Goal: Task Accomplishment & Management: Use online tool/utility

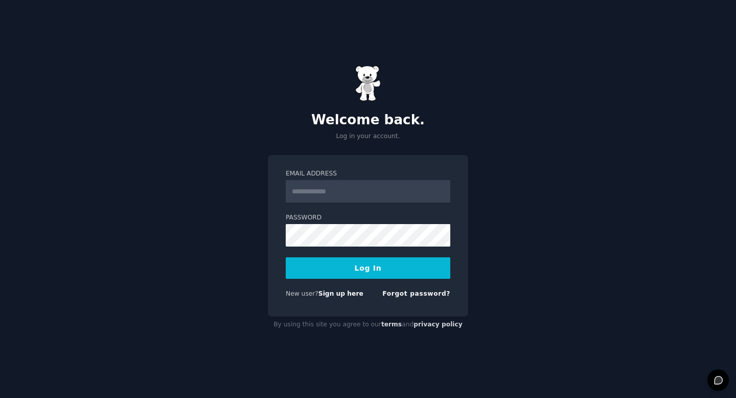
click at [317, 167] on div "Email Address Password Log In New user? Sign up here Forgot password?" at bounding box center [368, 236] width 200 height 162
click at [317, 193] on input "Email Address" at bounding box center [368, 191] width 165 height 22
type input "**********"
click at [362, 270] on button "Log In" at bounding box center [368, 267] width 165 height 21
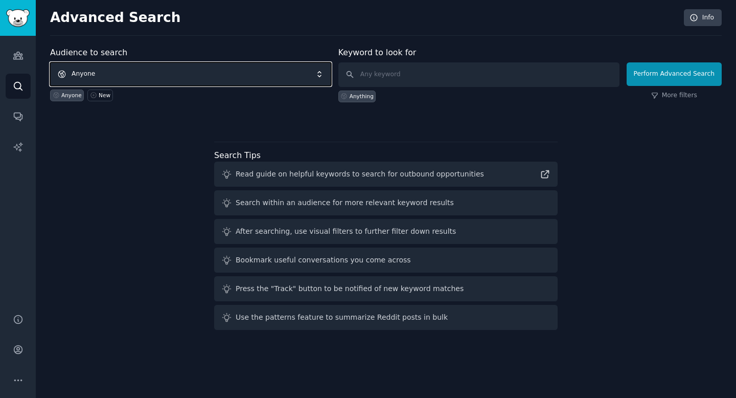
click at [88, 70] on span "Anyone" at bounding box center [190, 74] width 281 height 24
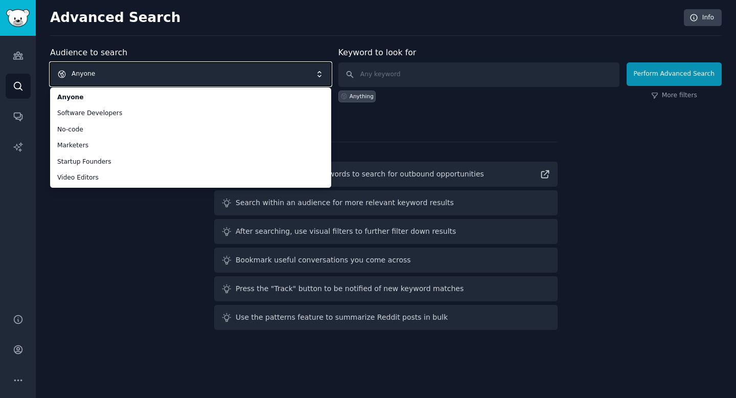
click at [86, 72] on span "Anyone" at bounding box center [190, 74] width 281 height 24
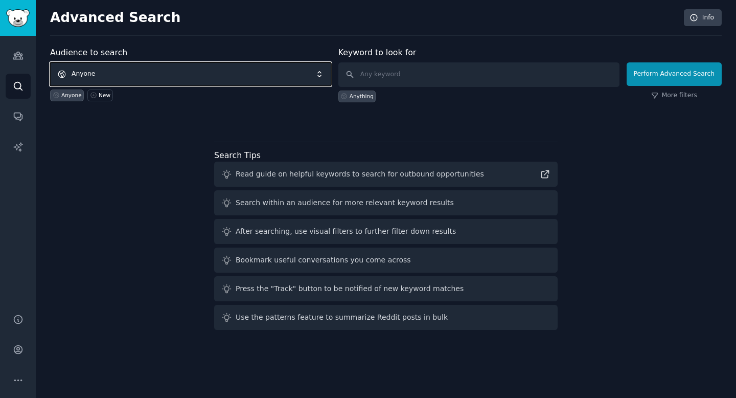
click at [86, 72] on span "Anyone" at bounding box center [190, 74] width 281 height 24
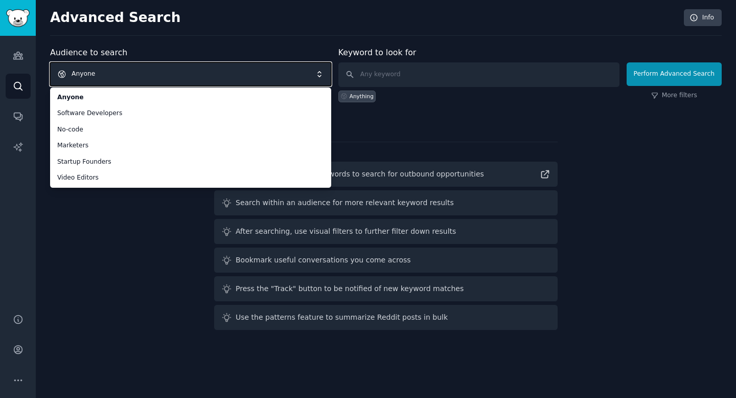
click at [76, 65] on span "Anyone" at bounding box center [190, 74] width 281 height 24
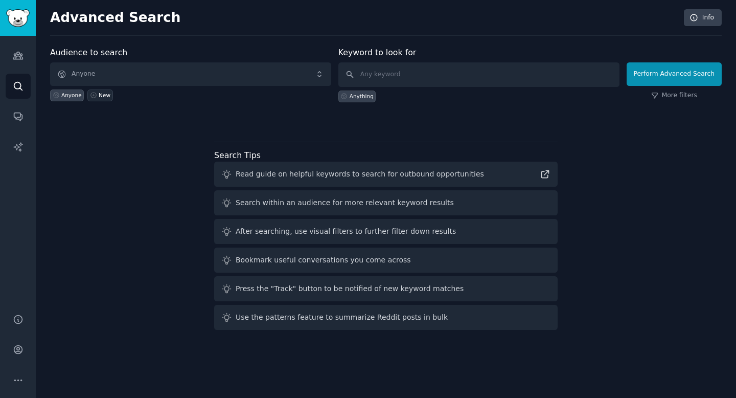
click at [97, 98] on link "New" at bounding box center [99, 95] width 25 height 12
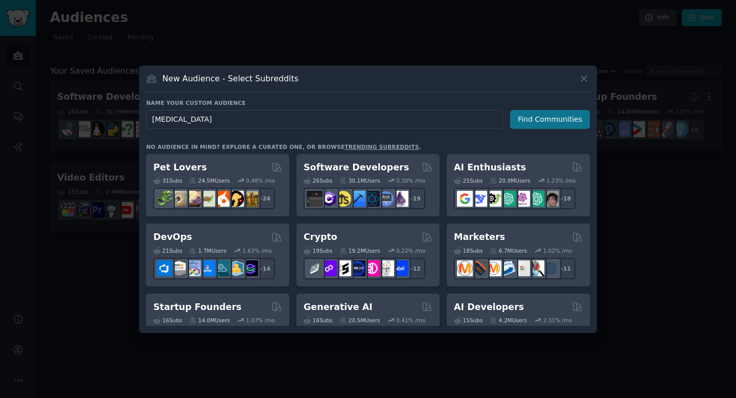
type input "[MEDICAL_DATA]"
click at [538, 118] on button "Find Communities" at bounding box center [550, 119] width 80 height 19
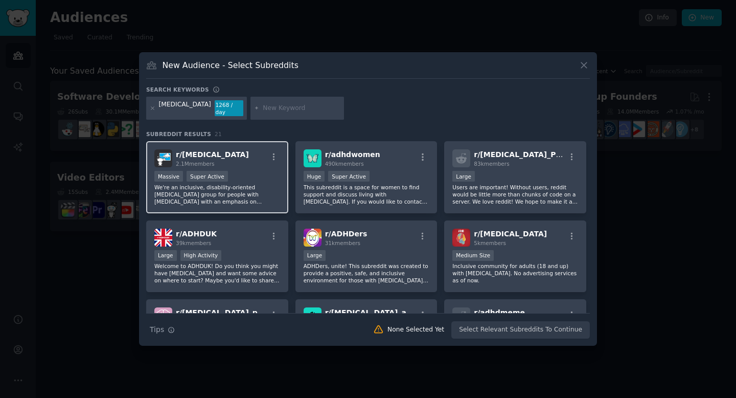
click at [235, 171] on div "Massive Super Active" at bounding box center [217, 177] width 126 height 13
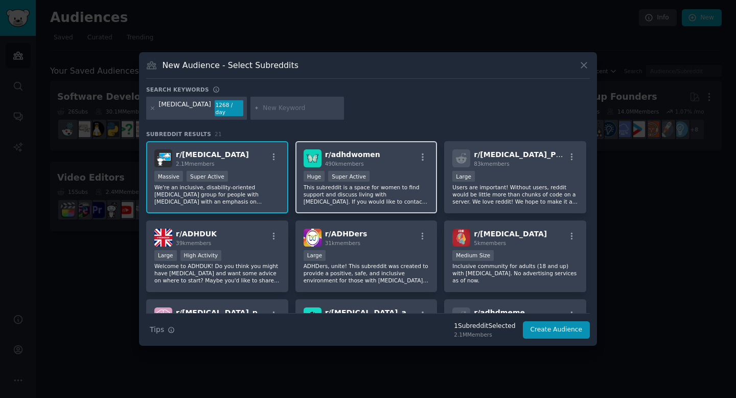
click at [390, 162] on div "r/ adhdwomen 490k members" at bounding box center [367, 158] width 126 height 18
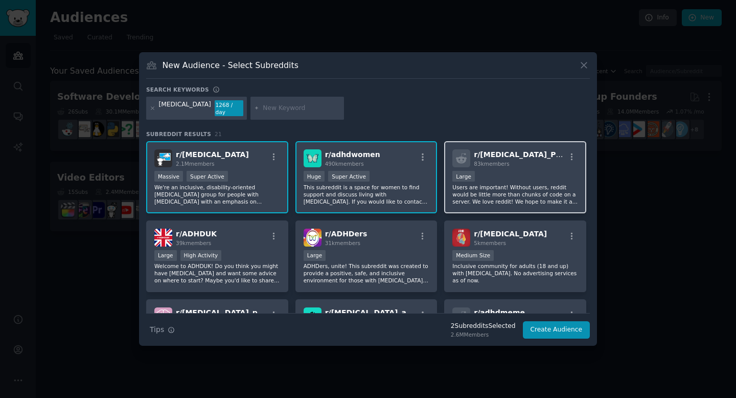
scroll to position [13, 0]
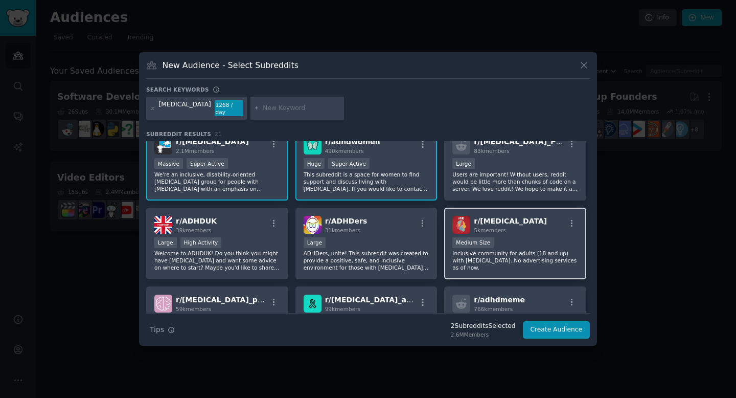
click at [504, 220] on span "r/ [MEDICAL_DATA]" at bounding box center [510, 221] width 73 height 8
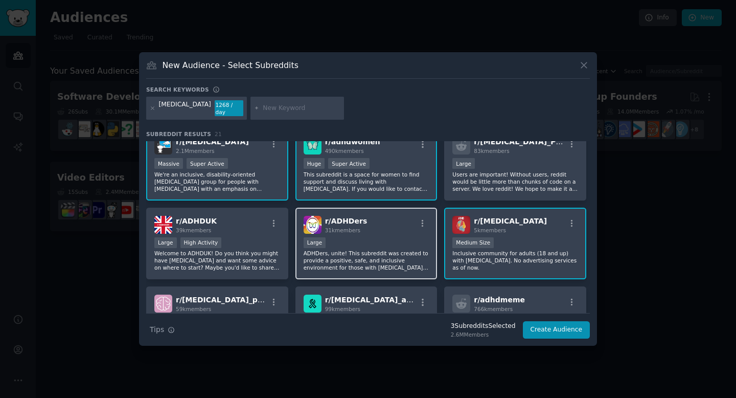
click at [367, 239] on div "Large" at bounding box center [367, 243] width 126 height 13
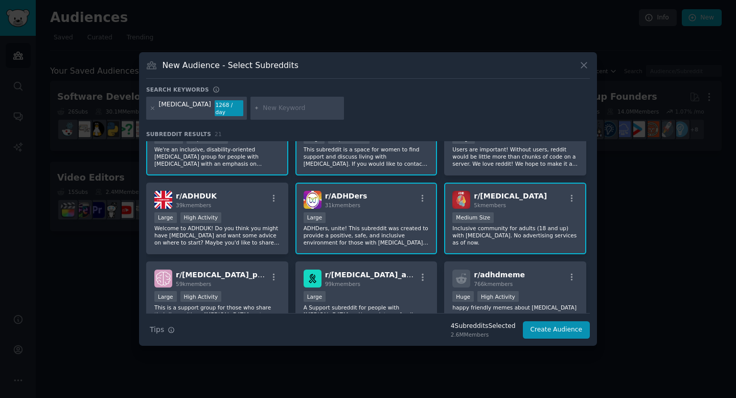
scroll to position [74, 0]
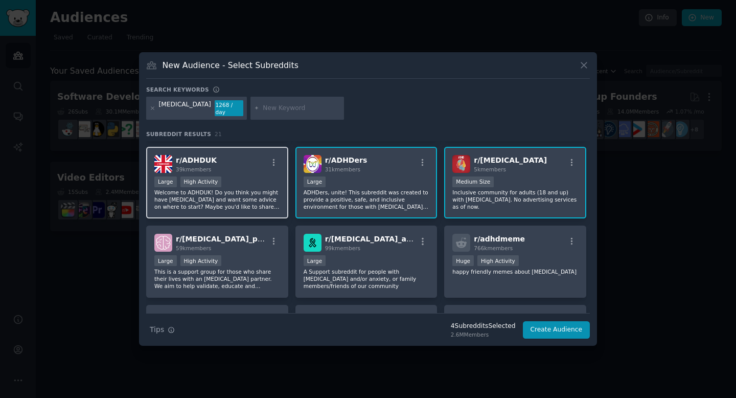
click at [241, 180] on div "Large High Activity" at bounding box center [217, 182] width 126 height 13
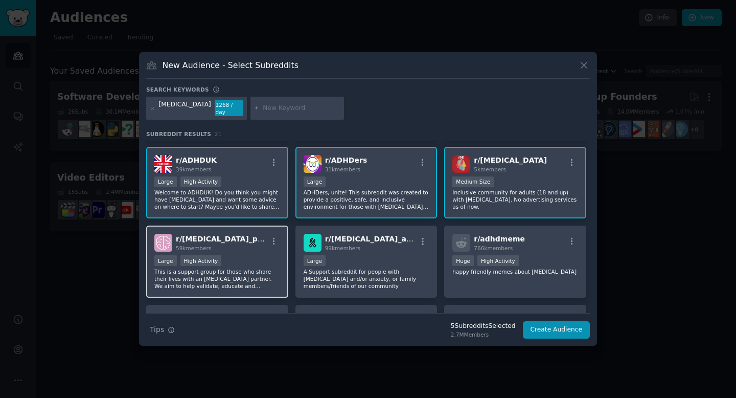
click at [241, 255] on div "Large High Activity" at bounding box center [217, 261] width 126 height 13
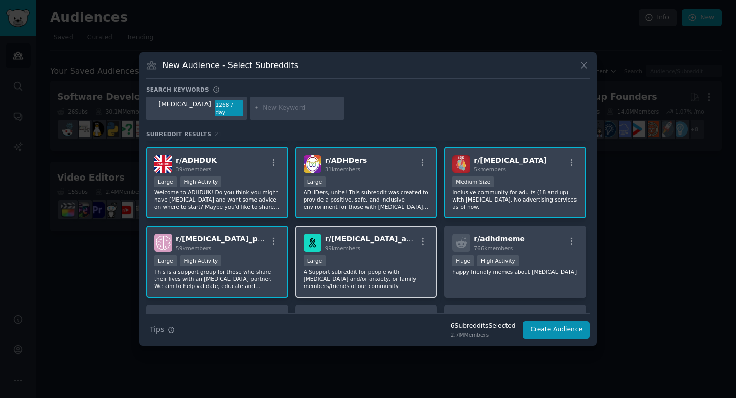
click at [416, 255] on div "10,000 - 100,000 members Large" at bounding box center [367, 261] width 126 height 13
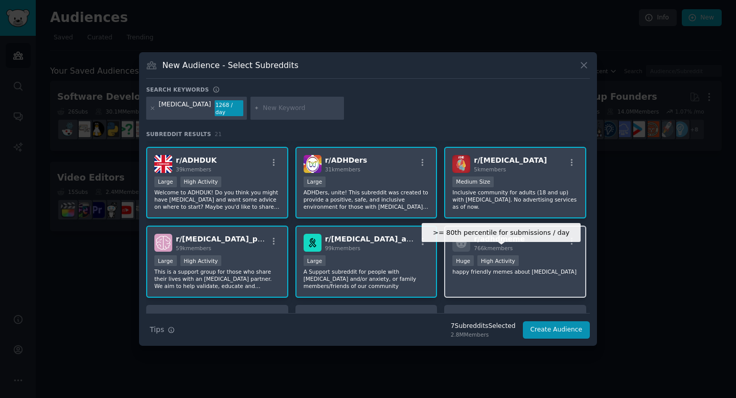
click at [500, 255] on div "High Activity" at bounding box center [498, 260] width 41 height 11
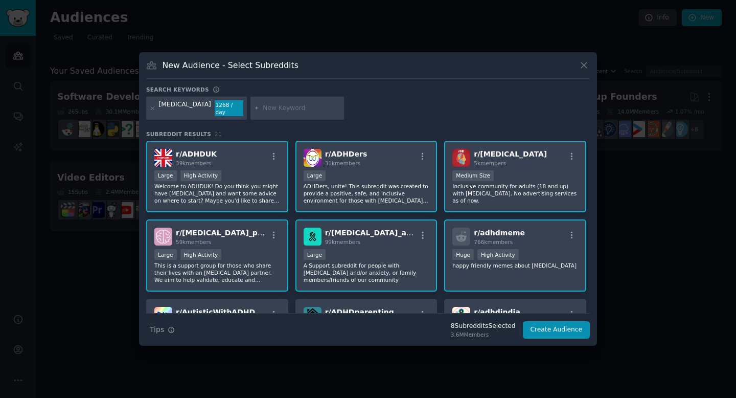
scroll to position [0, 0]
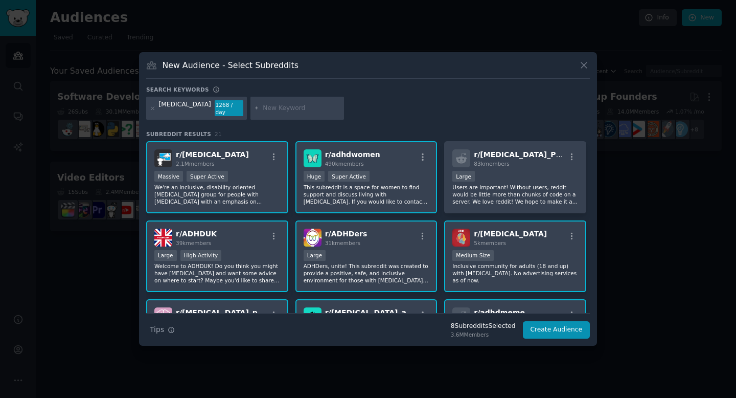
click at [344, 186] on p "This subreddit is a space for women to find support and discuss living with [ME…" at bounding box center [367, 194] width 126 height 21
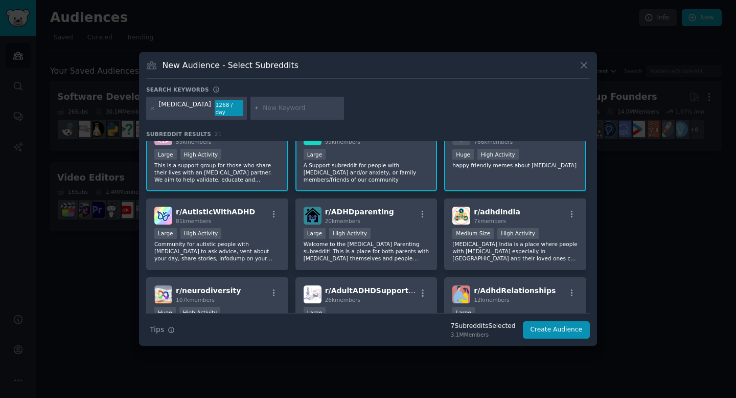
scroll to position [190, 0]
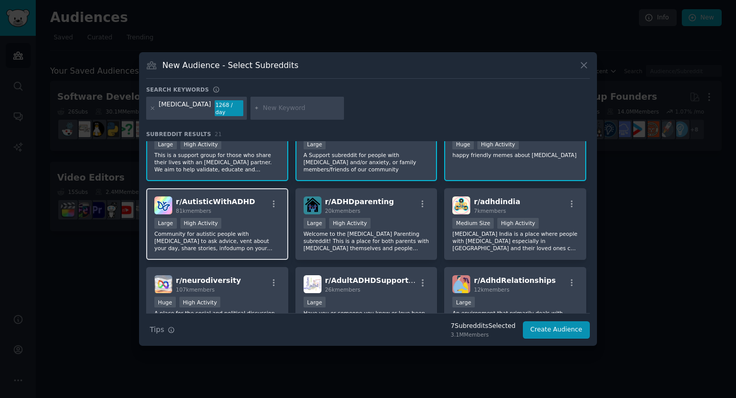
click at [230, 220] on div "Large High Activity" at bounding box center [217, 224] width 126 height 13
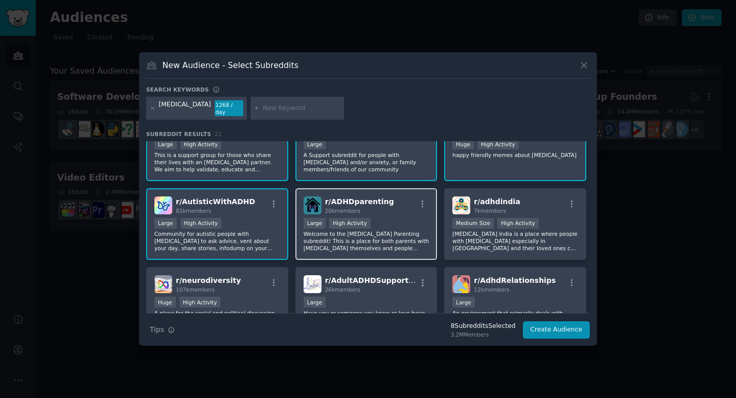
click at [393, 212] on div "r/ ADHDparenting 20k members >= 80th percentile for submissions / day Large Hig…" at bounding box center [367, 224] width 142 height 72
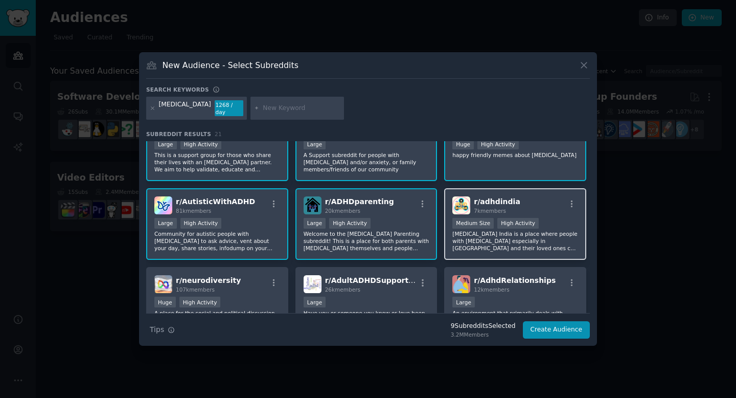
click at [530, 240] on p "[MEDICAL_DATA] India is a place where people with [MEDICAL_DATA] especially in …" at bounding box center [516, 240] width 126 height 21
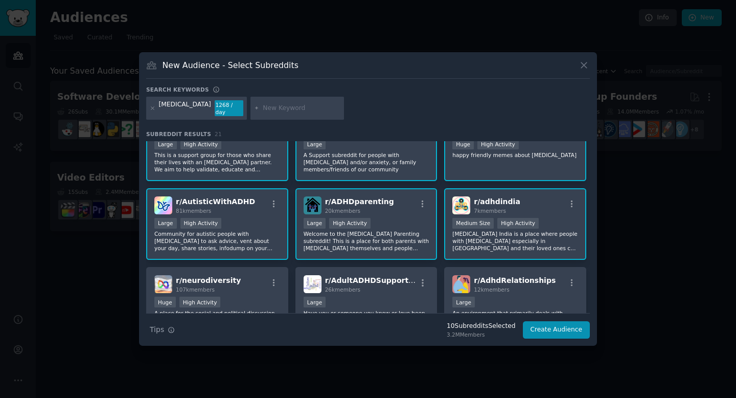
scroll to position [243, 0]
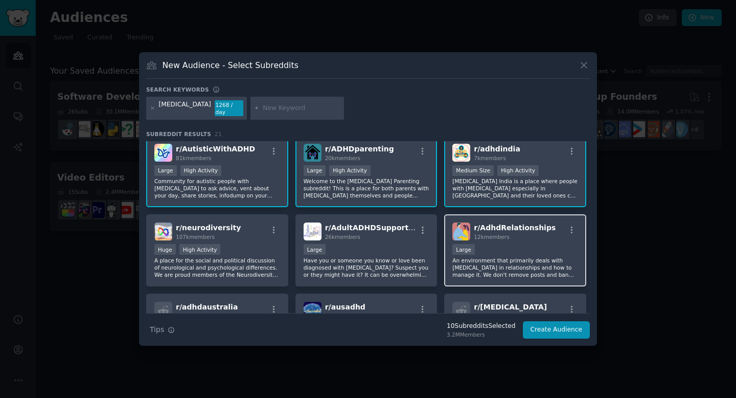
click at [493, 257] on p "An environment that primarily deals with [MEDICAL_DATA] in relationships and ho…" at bounding box center [516, 267] width 126 height 21
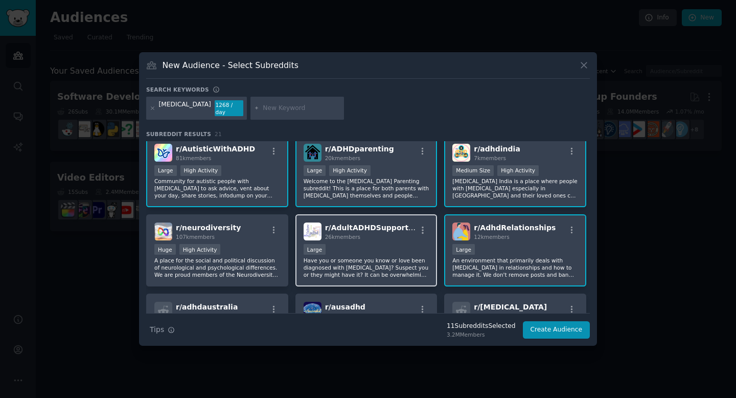
click at [359, 257] on p "Have you or someone you know or love been diagnosed with [MEDICAL_DATA]? Suspec…" at bounding box center [367, 267] width 126 height 21
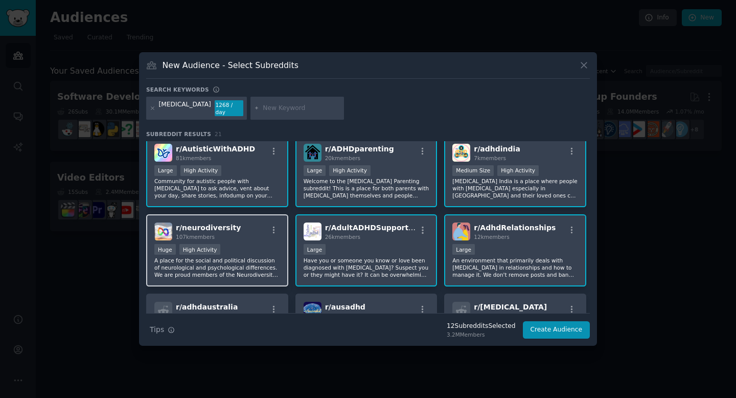
click at [223, 258] on p "A place for the social and political discussion of neurological and psychologic…" at bounding box center [217, 267] width 126 height 21
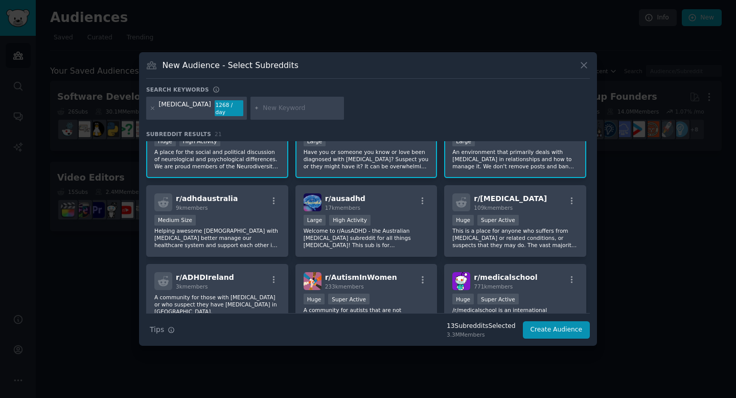
scroll to position [355, 0]
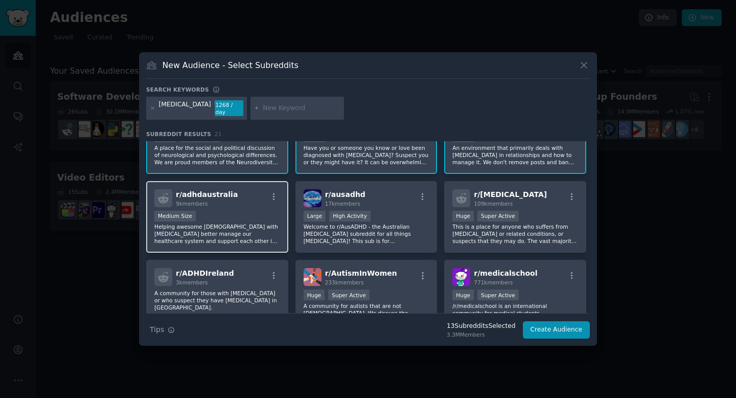
click at [234, 211] on div "Medium Size" at bounding box center [217, 217] width 126 height 13
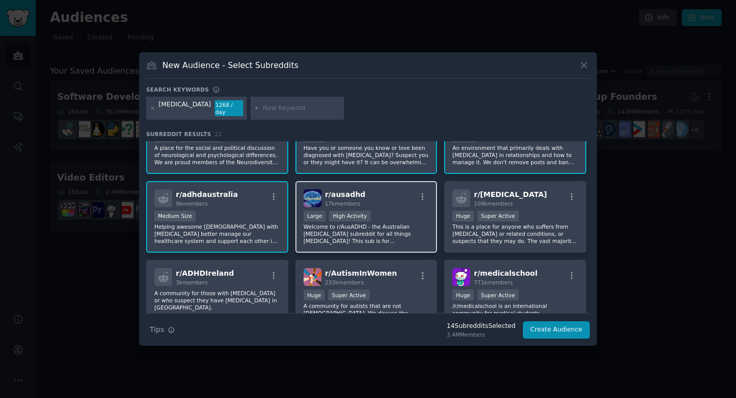
click at [388, 228] on p "Welcome to r/AusADHD - the Australian [MEDICAL_DATA] subreddit for all things […" at bounding box center [367, 233] width 126 height 21
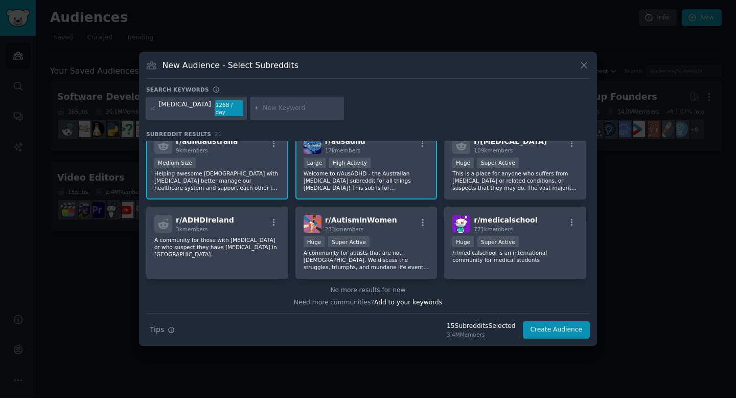
scroll to position [410, 0]
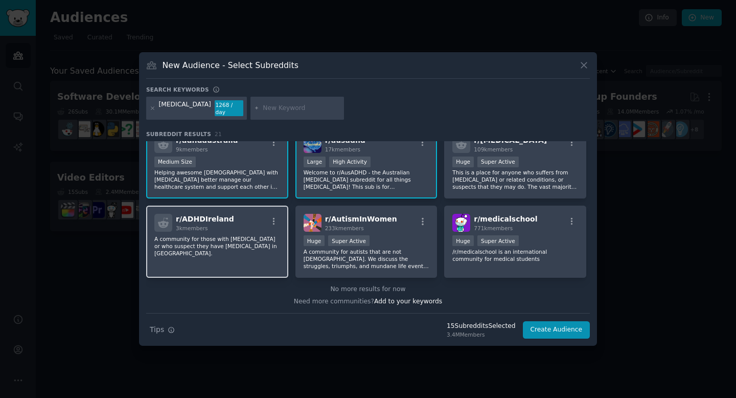
click at [217, 241] on p "A community for those with [MEDICAL_DATA] or who suspect they have [MEDICAL_DAT…" at bounding box center [217, 245] width 126 height 21
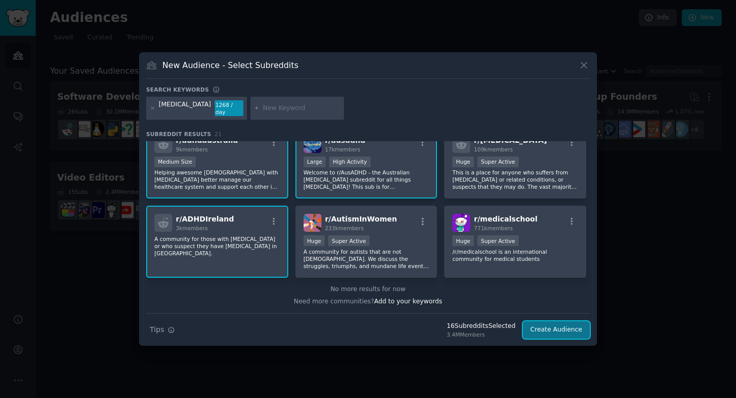
click at [550, 327] on button "Create Audience" at bounding box center [556, 329] width 67 height 17
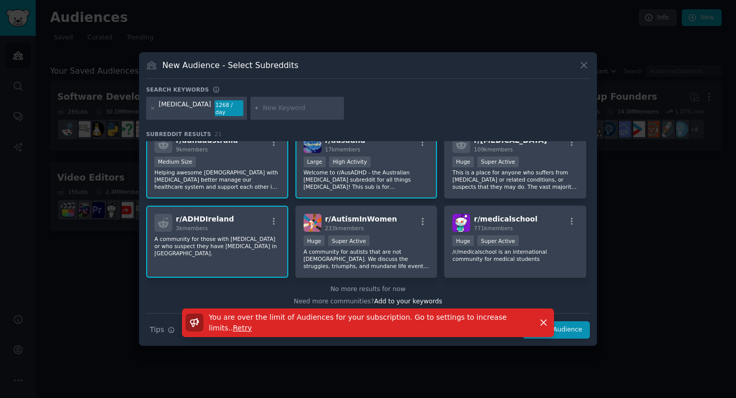
click at [359, 180] on p "Welcome to r/AusADHD - the Australian [MEDICAL_DATA] subreddit for all things […" at bounding box center [367, 179] width 126 height 21
click at [585, 66] on icon at bounding box center [584, 65] width 6 height 6
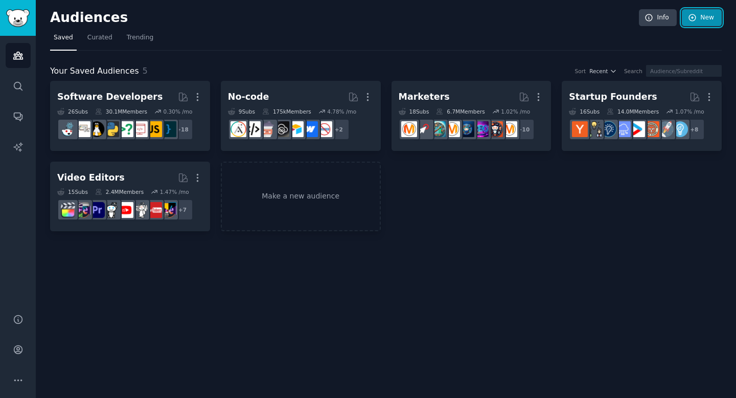
click at [710, 14] on link "New" at bounding box center [702, 17] width 40 height 17
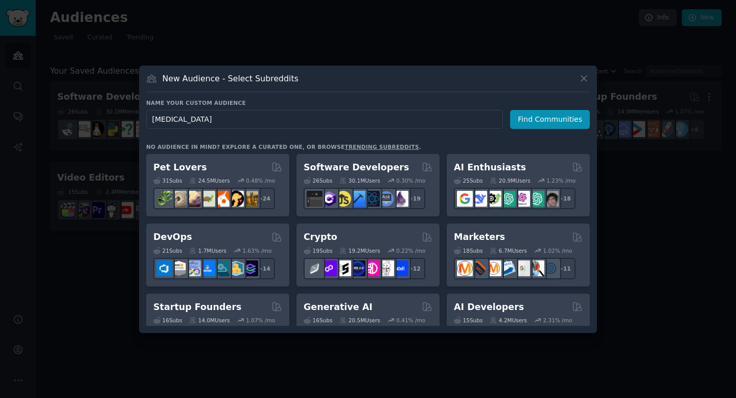
type input "[MEDICAL_DATA]"
click at [293, 140] on div "Name your custom audience Audience Name [MEDICAL_DATA] Find Communities No audi…" at bounding box center [368, 212] width 444 height 227
click at [539, 118] on button "Find Communities" at bounding box center [550, 119] width 80 height 19
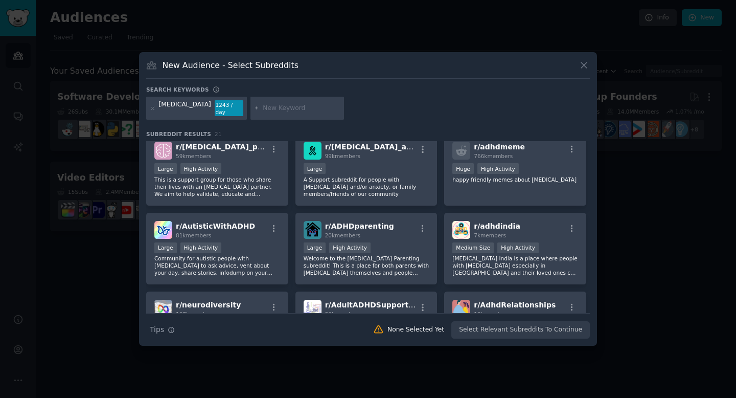
scroll to position [171, 0]
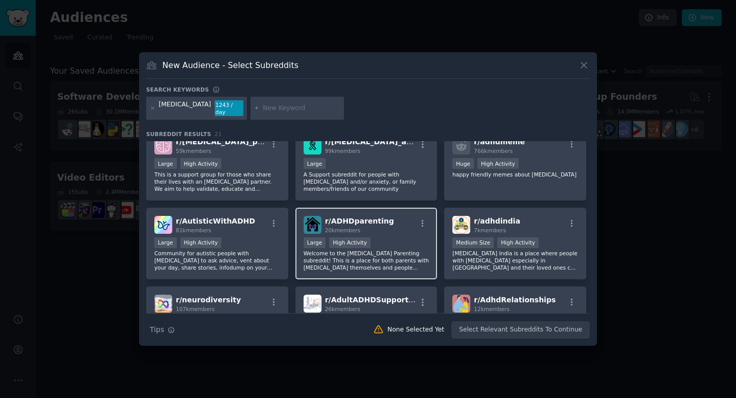
click at [400, 250] on p "Welcome to the [MEDICAL_DATA] Parenting subreddit! This is a place for both par…" at bounding box center [367, 260] width 126 height 21
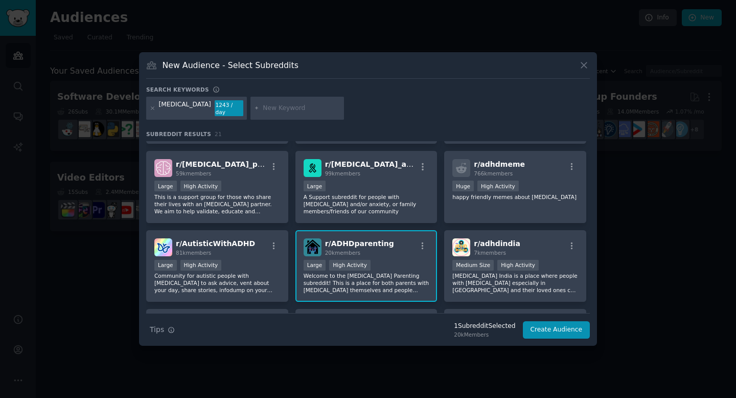
scroll to position [147, 0]
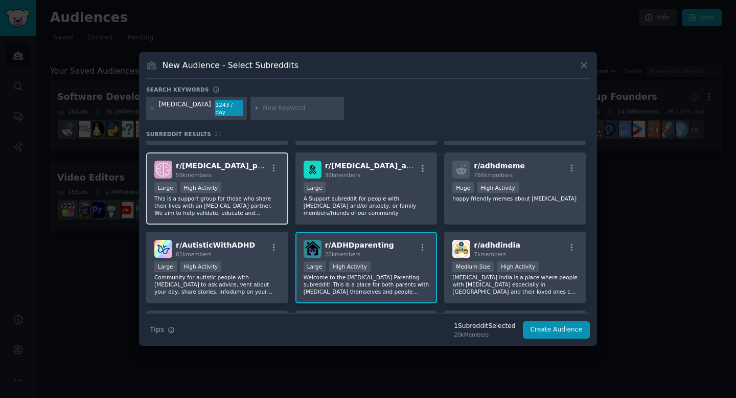
click at [250, 175] on div "r/ [MEDICAL_DATA]_partners 59k members >= 80th percentile for submissions / day…" at bounding box center [217, 188] width 142 height 72
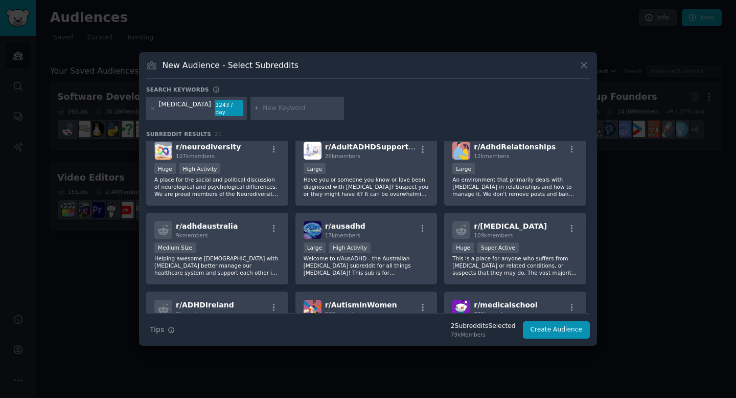
scroll to position [314, 0]
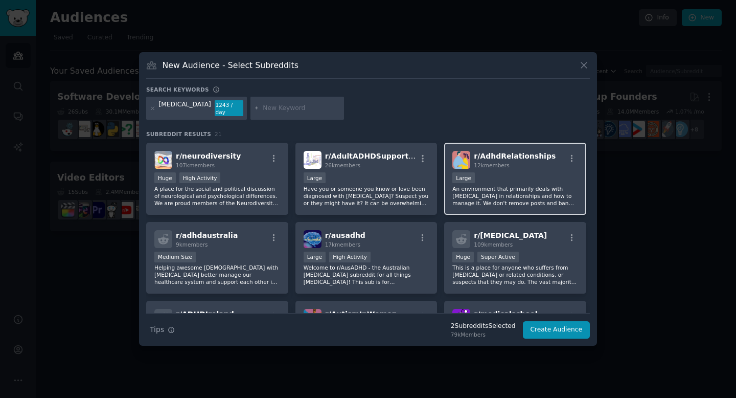
click at [498, 185] on p "An environment that primarily deals with [MEDICAL_DATA] in relationships and ho…" at bounding box center [516, 195] width 126 height 21
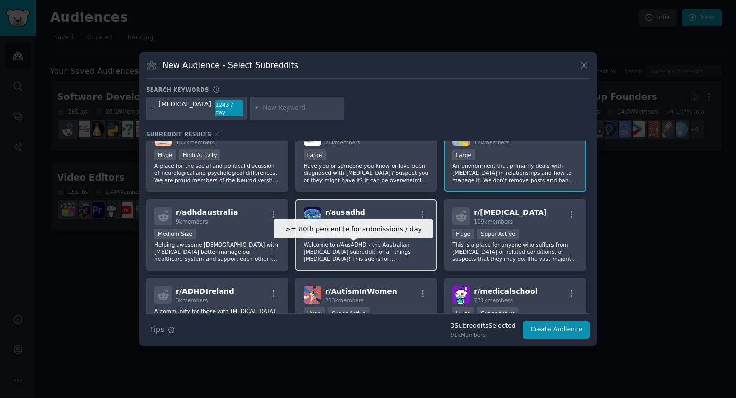
scroll to position [316, 0]
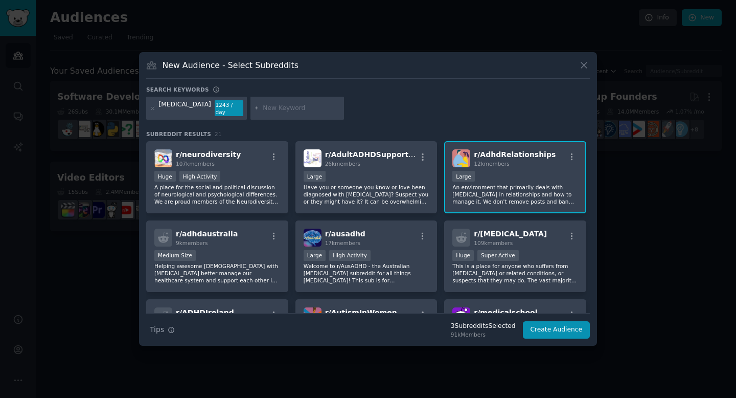
click at [489, 184] on p "An environment that primarily deals with [MEDICAL_DATA] in relationships and ho…" at bounding box center [516, 194] width 126 height 21
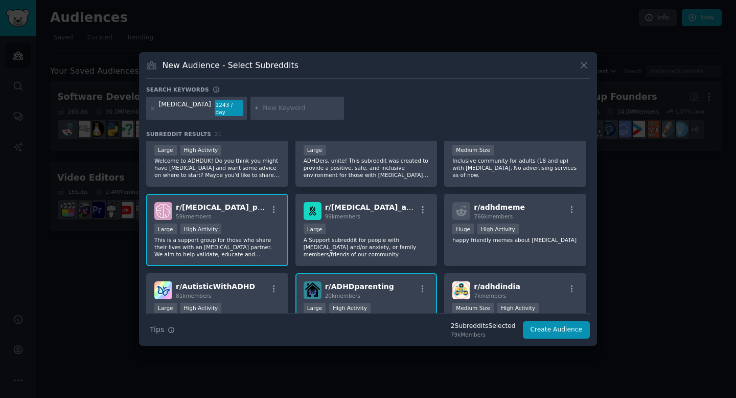
scroll to position [97, 0]
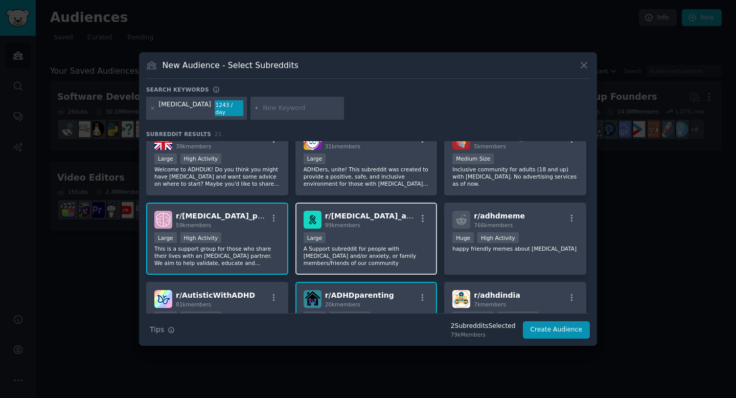
click at [350, 249] on p "A Support subreddit for people with [MEDICAL_DATA] and/or anxiety, or family me…" at bounding box center [367, 255] width 126 height 21
click at [350, 248] on p "A Support subreddit for people with [MEDICAL_DATA] and/or anxiety, or family me…" at bounding box center [367, 255] width 126 height 21
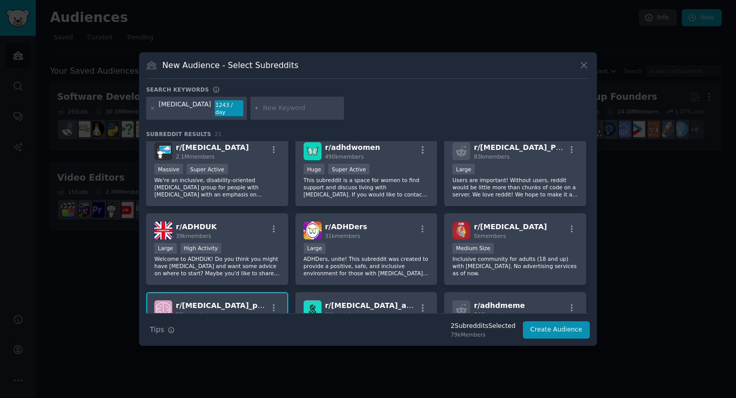
scroll to position [0, 0]
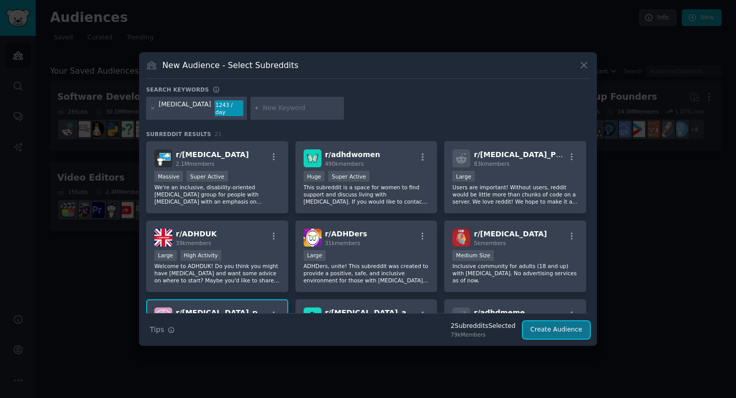
click at [547, 329] on button "Create Audience" at bounding box center [556, 329] width 67 height 17
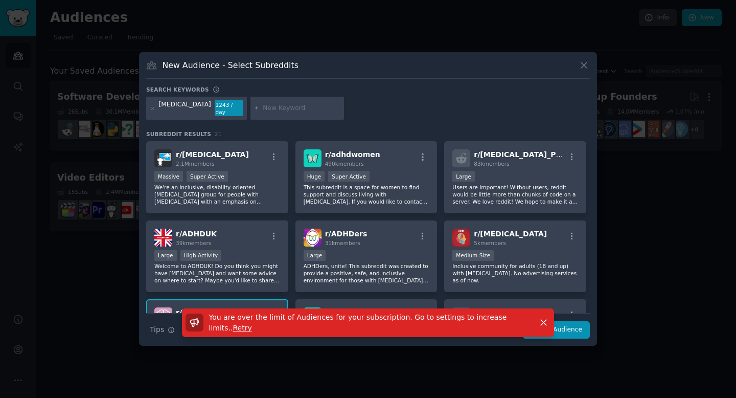
click at [233, 324] on span "Retry" at bounding box center [242, 328] width 19 height 8
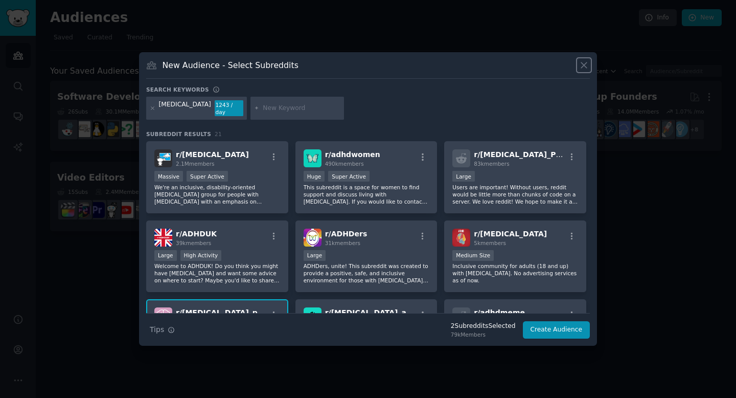
click at [588, 71] on icon at bounding box center [584, 65] width 11 height 11
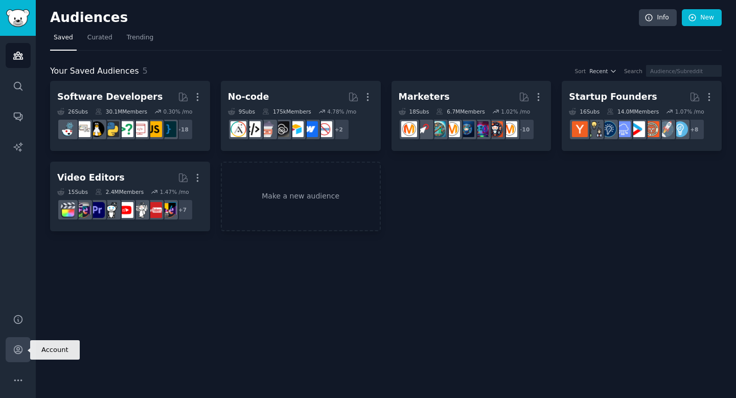
click at [21, 352] on icon "Sidebar" at bounding box center [18, 349] width 11 height 11
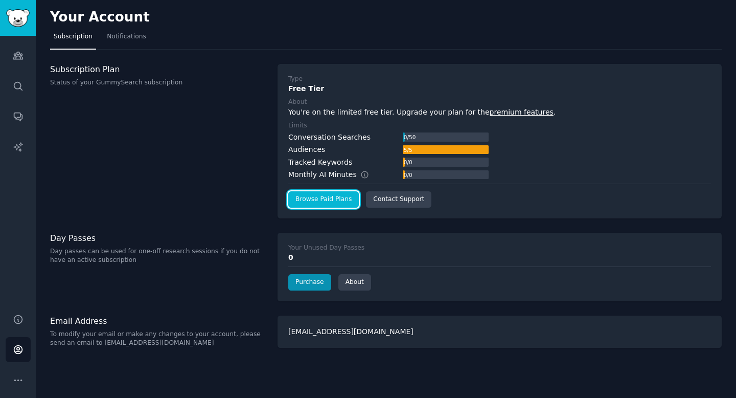
click at [337, 198] on link "Browse Paid Plans" at bounding box center [323, 199] width 71 height 16
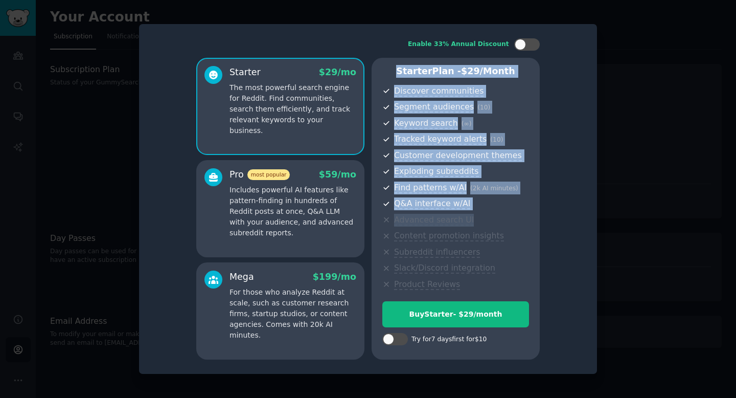
drag, startPoint x: 396, startPoint y: 57, endPoint x: 514, endPoint y: 225, distance: 205.7
click at [513, 225] on div "Enable 33% Annual Discount Starter $ 29 /mo The most powerful search engine for…" at bounding box center [368, 198] width 444 height 335
click at [514, 225] on span "Advanced search UI" at bounding box center [461, 220] width 135 height 13
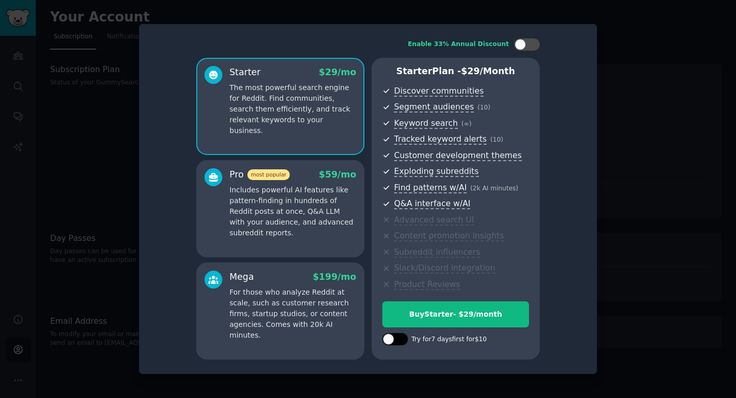
click at [405, 336] on div at bounding box center [395, 339] width 26 height 12
checkbox input "true"
click at [253, 227] on p "Includes powerful AI features like pattern-finding in hundreds of Reddit posts …" at bounding box center [293, 212] width 127 height 54
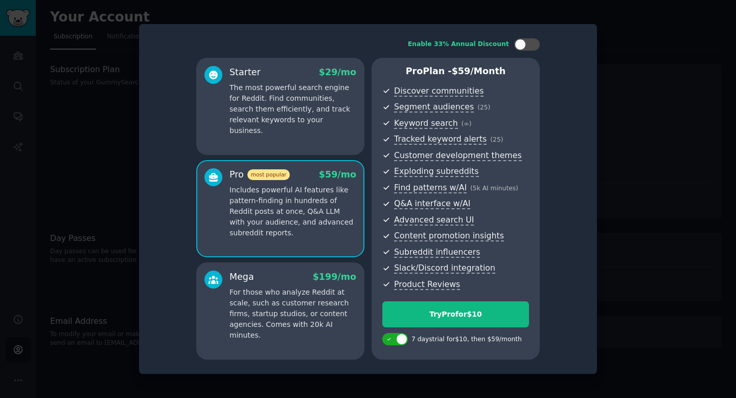
click at [259, 279] on div "Mega $ 199 /mo" at bounding box center [293, 276] width 127 height 13
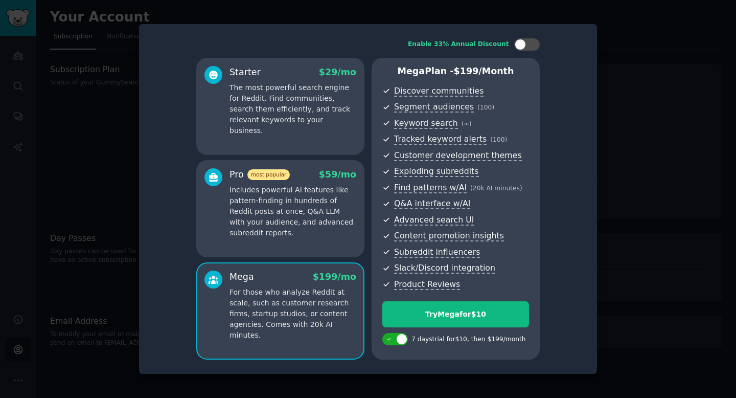
click at [262, 216] on p "Includes powerful AI features like pattern-finding in hundreds of Reddit posts …" at bounding box center [293, 212] width 127 height 54
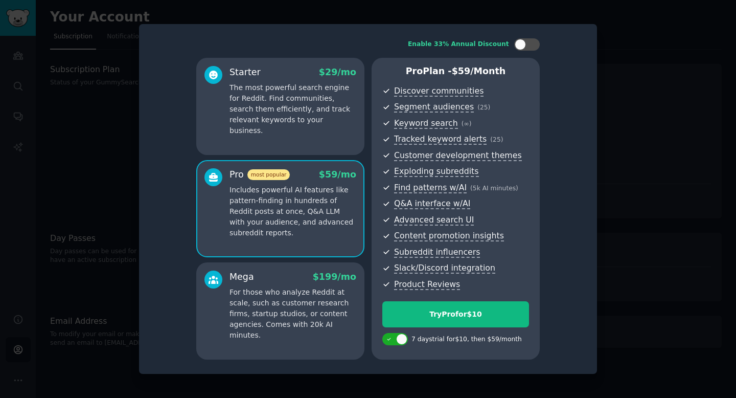
click at [263, 314] on p "For those who analyze Reddit at scale, such as customer research firms, startup…" at bounding box center [293, 314] width 127 height 54
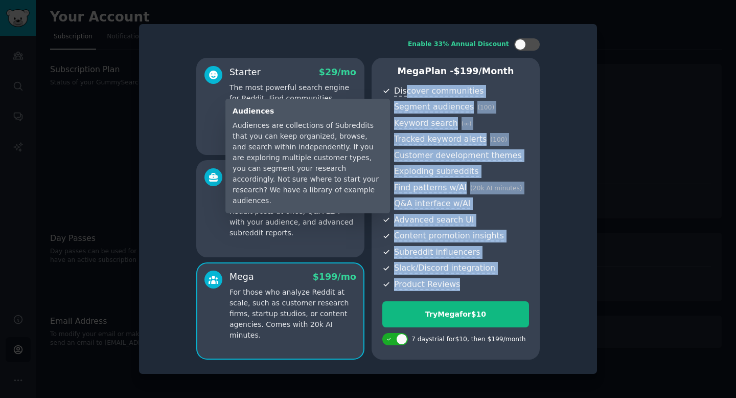
drag, startPoint x: 515, startPoint y: 295, endPoint x: 397, endPoint y: 82, distance: 243.1
click at [397, 82] on div "Mega Plan - $ 199 /month Discover communities Segment audiences ( 100 ) Keyword…" at bounding box center [456, 209] width 168 height 302
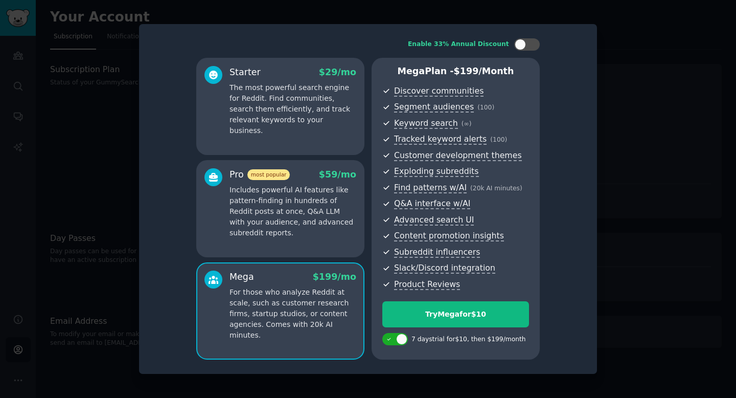
click at [385, 61] on div "Mega Plan - $ 199 /month Discover communities Segment audiences ( 100 ) Keyword…" at bounding box center [456, 209] width 168 height 302
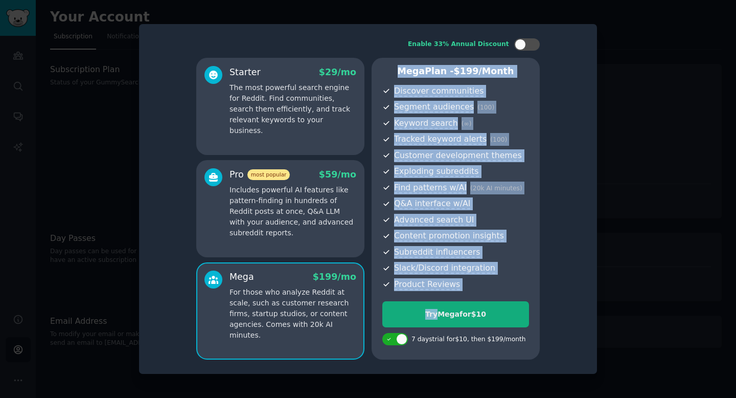
drag, startPoint x: 385, startPoint y: 61, endPoint x: 512, endPoint y: 306, distance: 276.7
click at [512, 306] on div "Mega Plan - $ 199 /month Discover communities Segment audiences ( 100 ) Keyword…" at bounding box center [456, 209] width 168 height 302
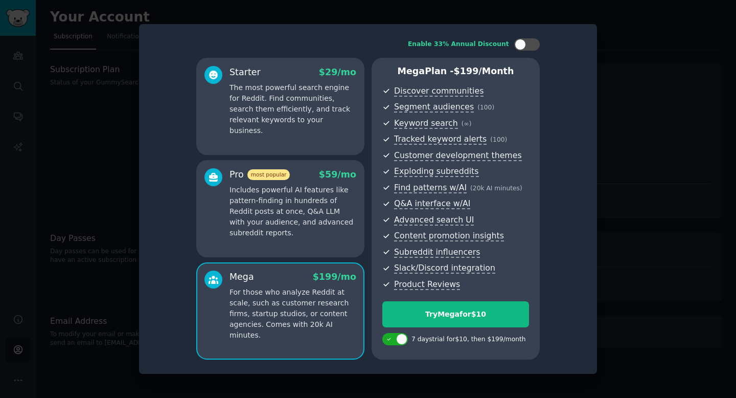
click at [399, 61] on div "Mega Plan - $ 199 /month Discover communities Segment audiences ( 100 ) Keyword…" at bounding box center [456, 209] width 168 height 302
click at [660, 123] on div at bounding box center [368, 199] width 736 height 398
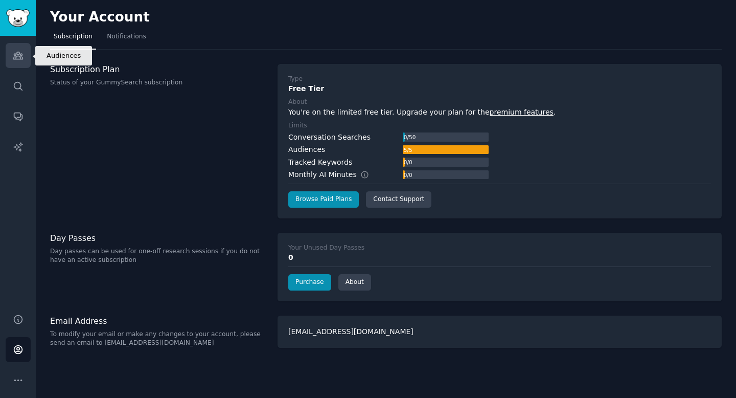
click at [15, 53] on icon "Sidebar" at bounding box center [18, 55] width 11 height 11
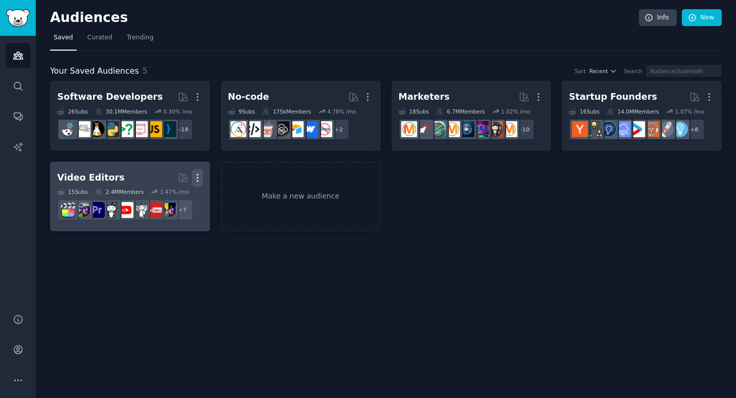
click at [199, 177] on icon "button" at bounding box center [197, 177] width 11 height 11
click at [166, 199] on p "Delete" at bounding box center [170, 199] width 24 height 11
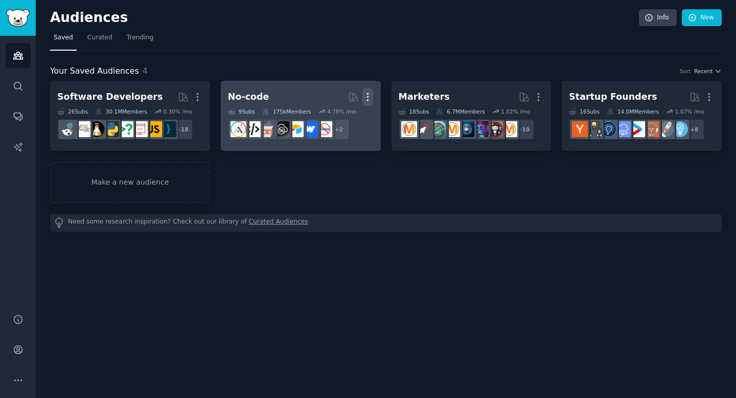
click at [370, 97] on icon "button" at bounding box center [368, 97] width 11 height 11
click at [327, 121] on div "Delete" at bounding box center [333, 118] width 49 height 21
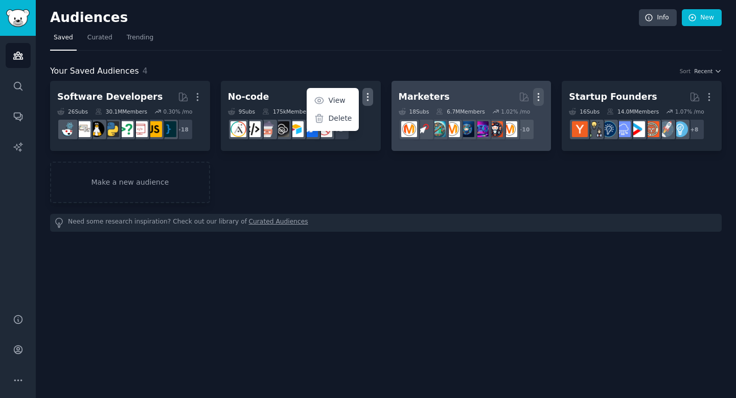
click at [539, 93] on div "Software Developers More 26 Sub s 30.1M Members 0.30 % /mo r/learnprogramming, …" at bounding box center [386, 142] width 672 height 122
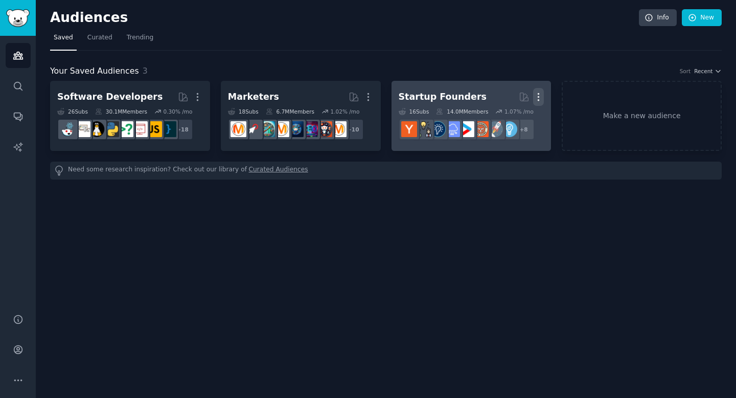
click at [539, 94] on icon "button" at bounding box center [538, 97] width 1 height 7
click at [499, 121] on div "Delete" at bounding box center [504, 118] width 49 height 21
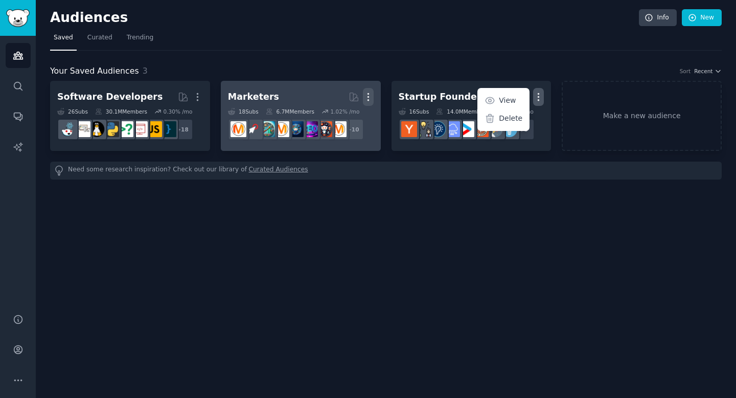
click at [367, 95] on icon "button" at bounding box center [368, 97] width 11 height 11
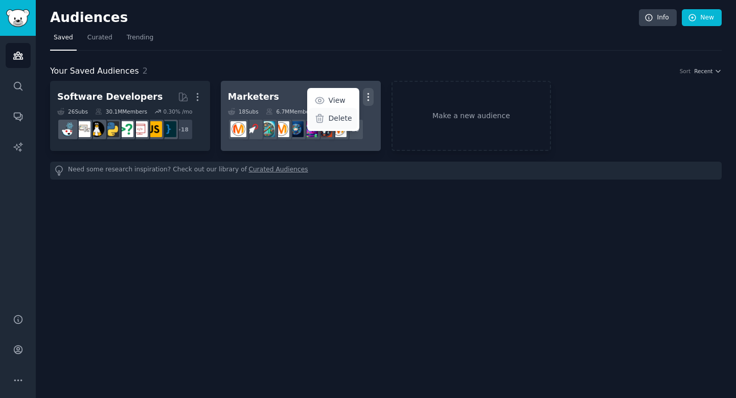
click at [338, 119] on p "Delete" at bounding box center [341, 118] width 24 height 11
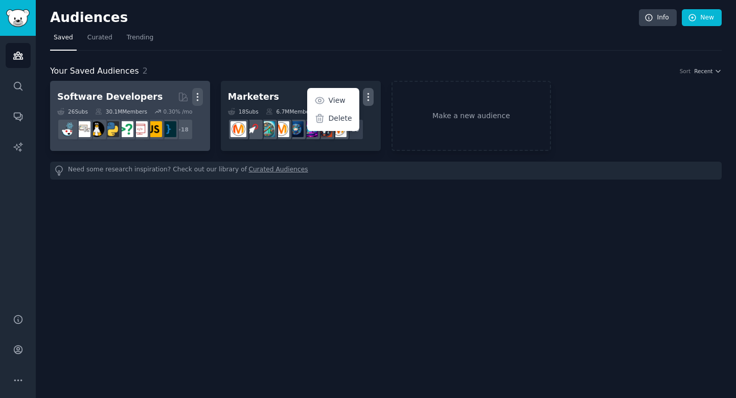
click at [194, 96] on icon "button" at bounding box center [197, 97] width 11 height 11
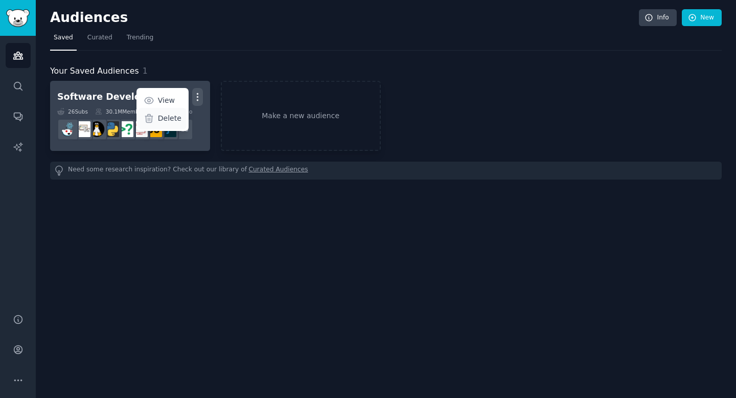
click at [164, 118] on p "Delete" at bounding box center [170, 118] width 24 height 11
click at [102, 95] on div "Software Developers" at bounding box center [109, 97] width 105 height 13
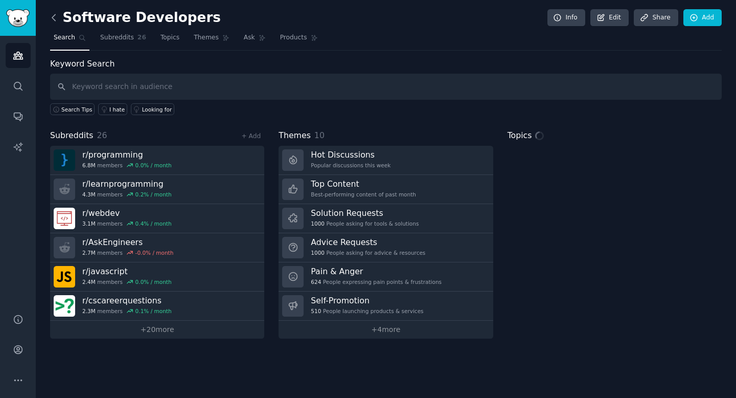
click at [56, 17] on icon at bounding box center [54, 17] width 11 height 11
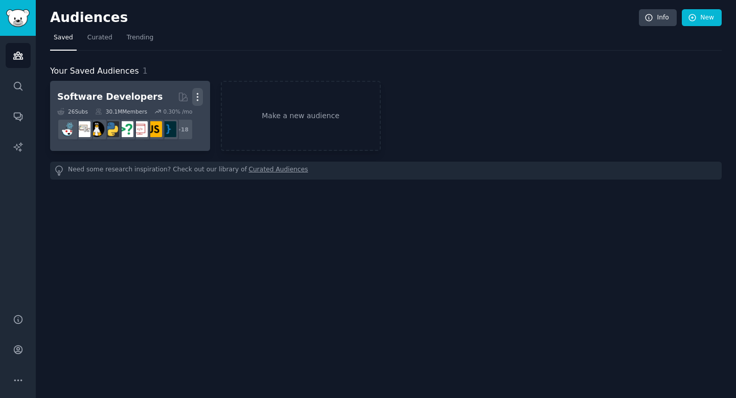
click at [193, 94] on icon "button" at bounding box center [197, 97] width 11 height 11
click at [170, 119] on p "Delete" at bounding box center [170, 118] width 24 height 11
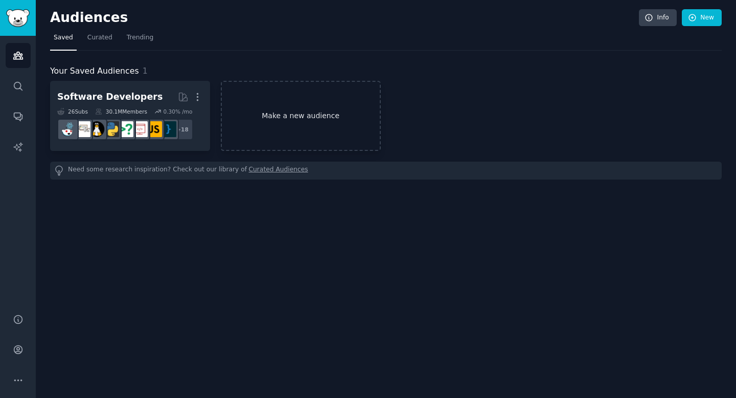
click at [275, 124] on link "Make a new audience" at bounding box center [301, 116] width 160 height 70
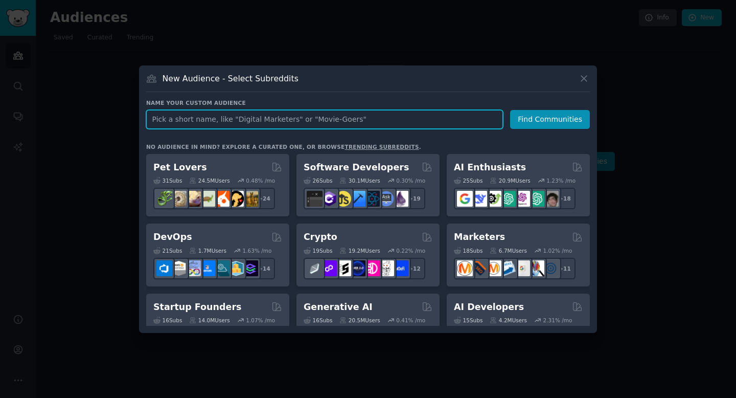
click at [262, 113] on input "text" at bounding box center [324, 119] width 357 height 19
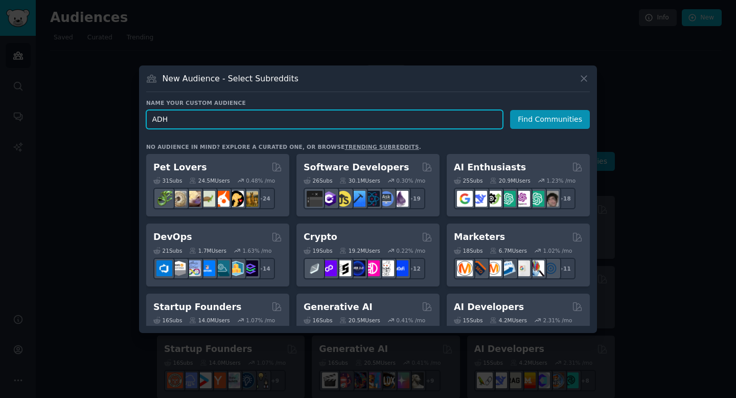
type input "[MEDICAL_DATA]"
click button "Find Communities" at bounding box center [550, 119] width 80 height 19
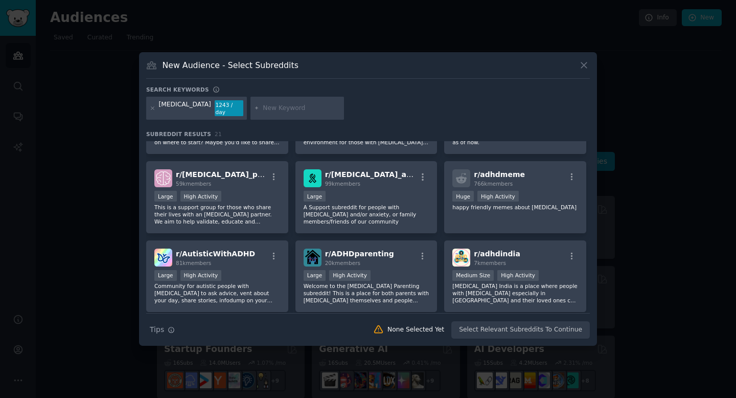
scroll to position [144, 0]
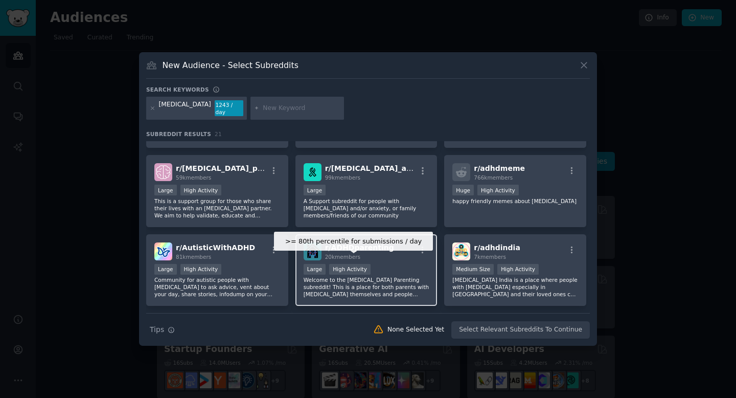
click at [341, 264] on div "High Activity" at bounding box center [349, 269] width 41 height 11
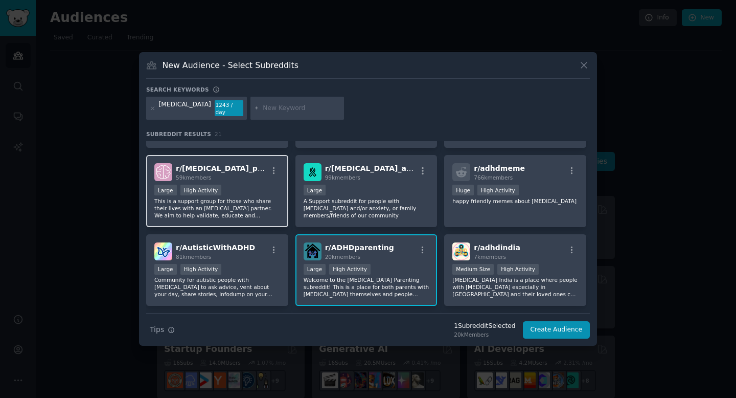
click at [242, 186] on div "Large High Activity" at bounding box center [217, 191] width 126 height 13
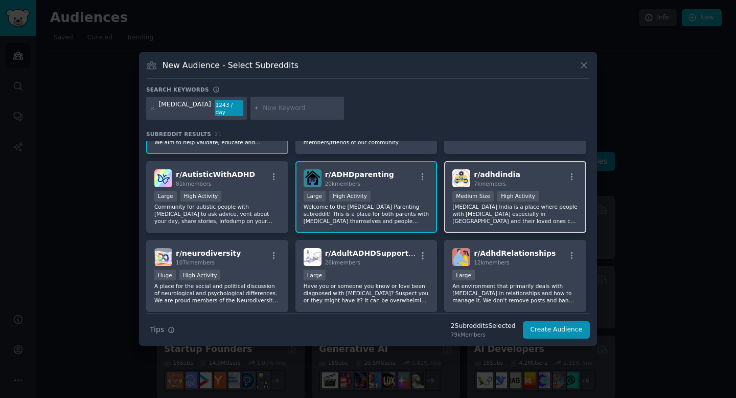
scroll to position [288, 0]
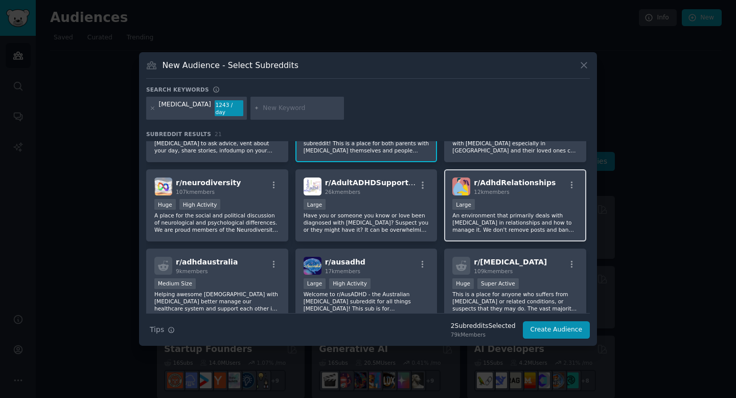
click at [490, 204] on div "Large" at bounding box center [516, 205] width 126 height 13
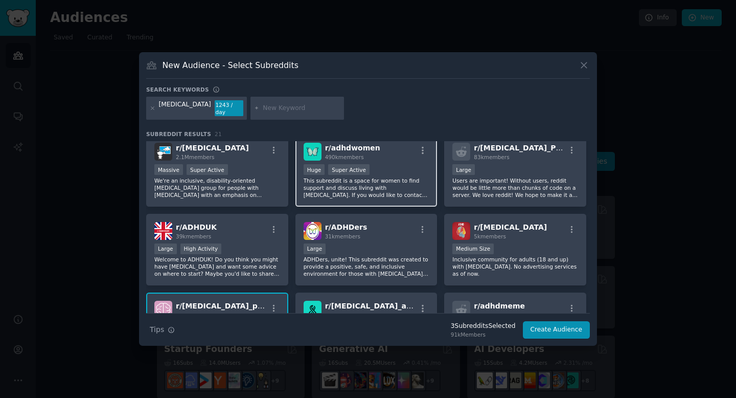
scroll to position [9, 0]
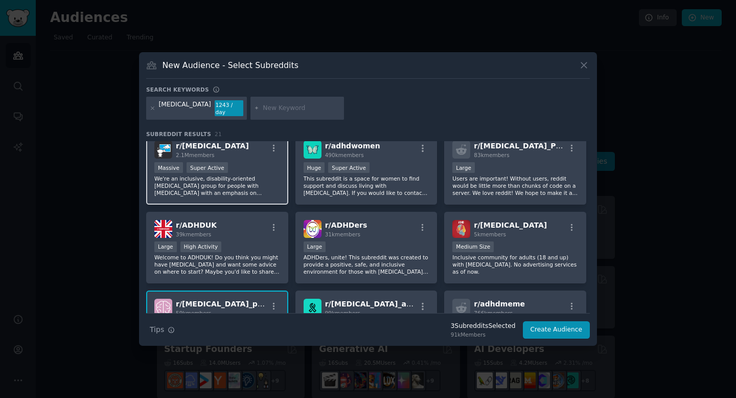
click at [259, 182] on p "We're an inclusive, disability-oriented [MEDICAL_DATA] group for people with [M…" at bounding box center [217, 185] width 126 height 21
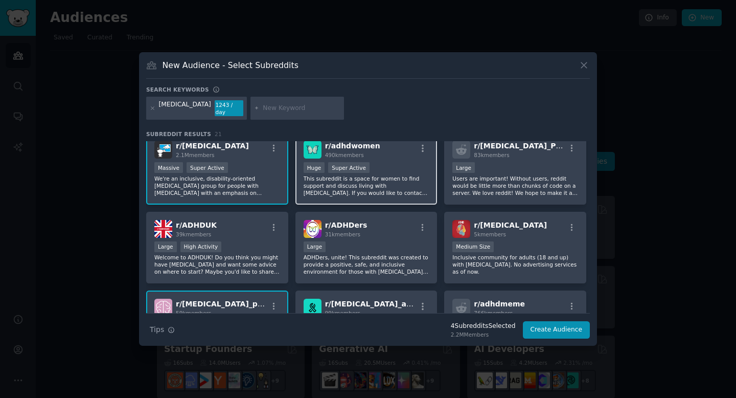
click at [310, 182] on p "This subreddit is a space for women to find support and discuss living with [ME…" at bounding box center [367, 185] width 126 height 21
click at [235, 179] on p "We're an inclusive, disability-oriented [MEDICAL_DATA] group for people with [M…" at bounding box center [217, 185] width 126 height 21
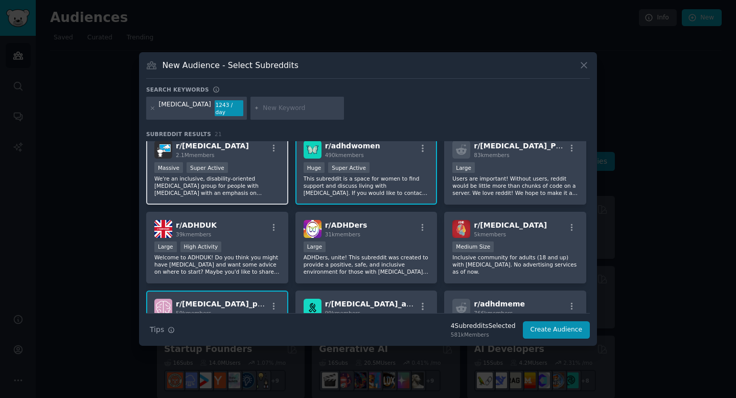
click at [252, 188] on p "We're an inclusive, disability-oriented [MEDICAL_DATA] group for people with [M…" at bounding box center [217, 185] width 126 height 21
click at [560, 323] on button "Create Audience" at bounding box center [556, 329] width 67 height 17
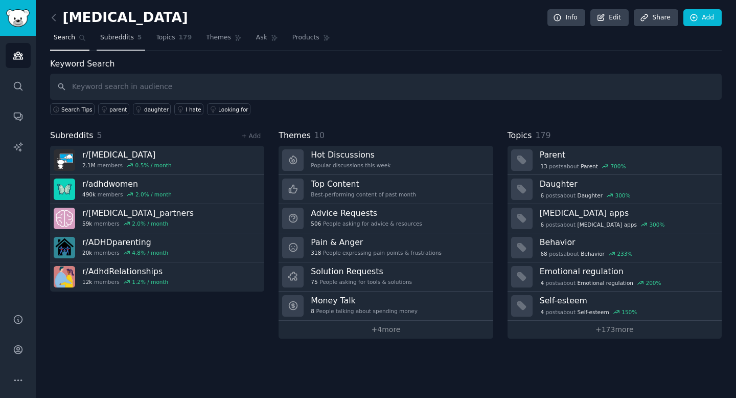
click at [126, 42] on link "Subreddits 5" at bounding box center [121, 40] width 49 height 21
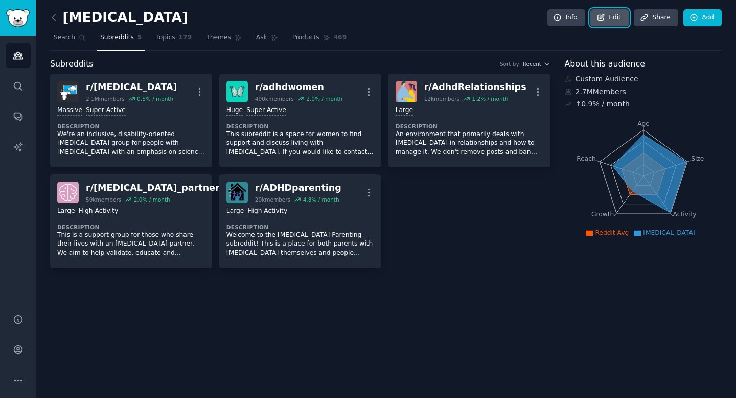
click at [598, 17] on icon at bounding box center [601, 17] width 9 height 9
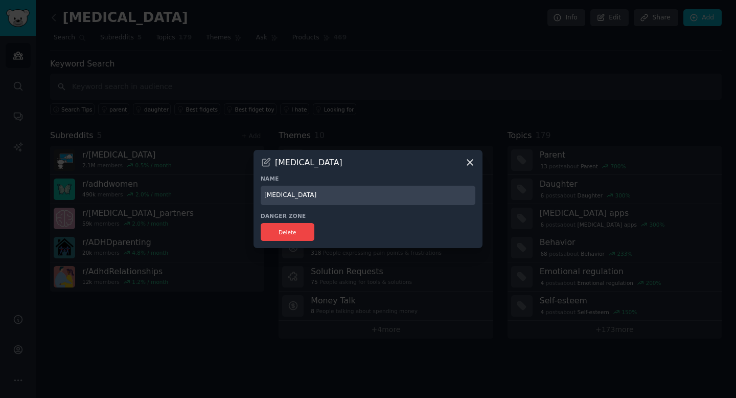
click at [500, 70] on div at bounding box center [368, 199] width 736 height 398
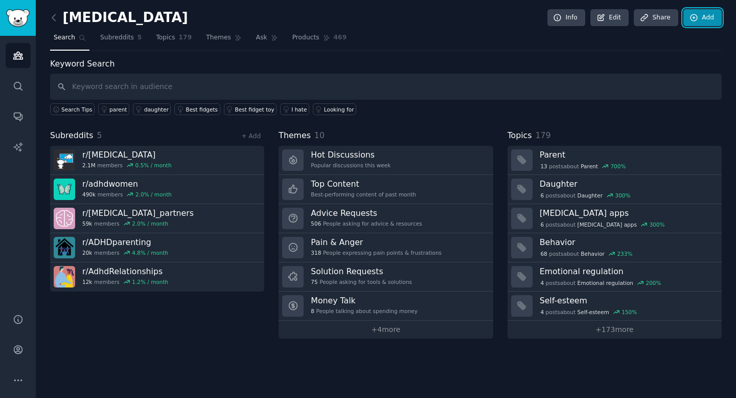
click at [700, 18] on link "Add" at bounding box center [703, 17] width 38 height 17
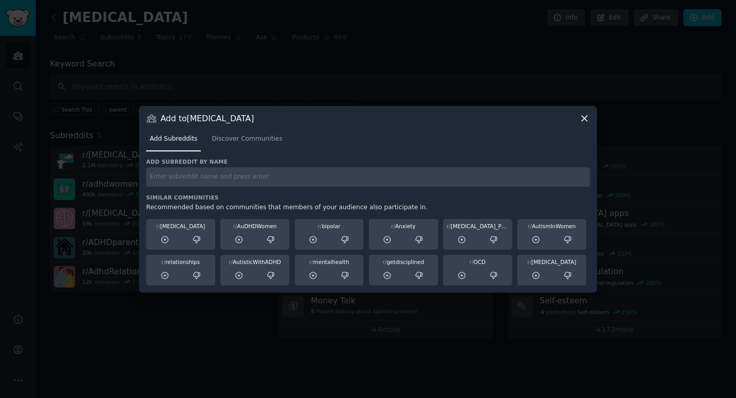
click at [228, 178] on input "text" at bounding box center [368, 177] width 444 height 20
type input "[MEDICAL_DATA] Parenting"
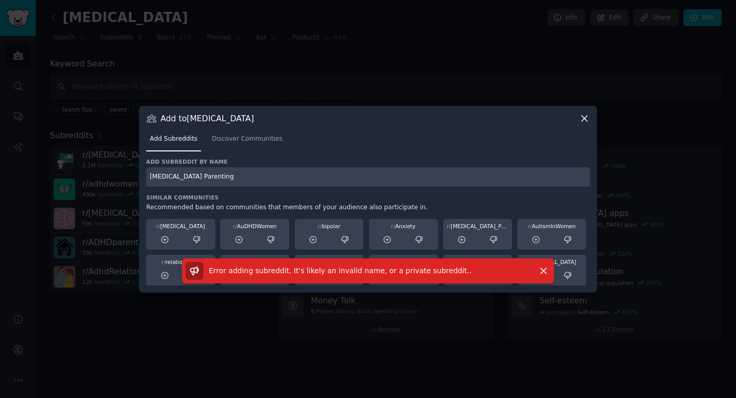
click at [170, 175] on input "[MEDICAL_DATA] Parenting" at bounding box center [368, 177] width 444 height 20
drag, startPoint x: 170, startPoint y: 175, endPoint x: 206, endPoint y: 175, distance: 35.8
click at [206, 175] on input "[MEDICAL_DATA] Parenting" at bounding box center [368, 177] width 444 height 20
click at [167, 174] on input "[MEDICAL_DATA] Parenting" at bounding box center [368, 177] width 444 height 20
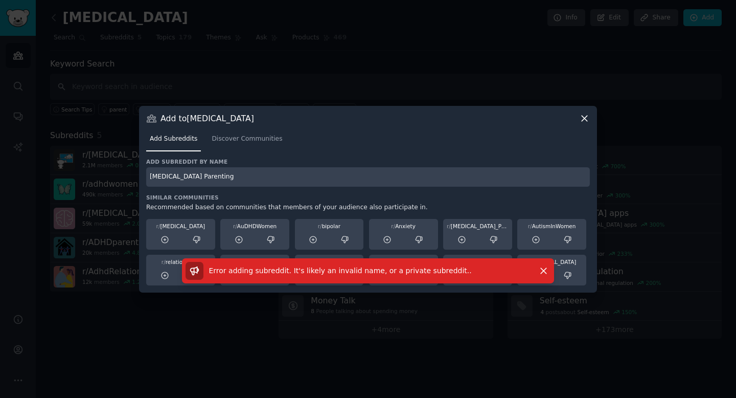
click at [167, 174] on input "[MEDICAL_DATA] Parenting" at bounding box center [368, 177] width 444 height 20
click at [223, 132] on link "Discover Communities" at bounding box center [247, 141] width 78 height 21
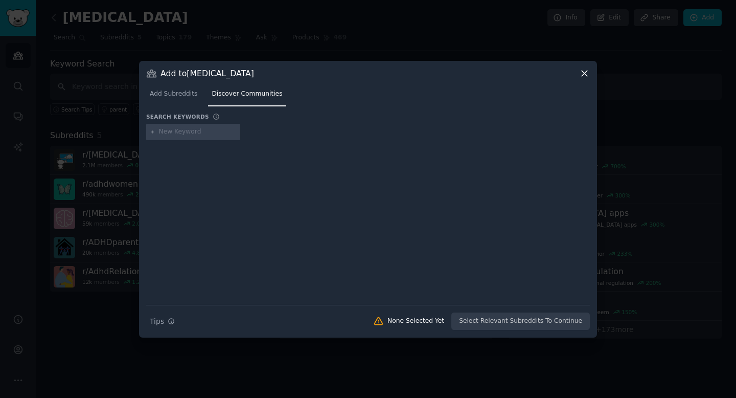
type input "[MEDICAL_DATA] Parenting"
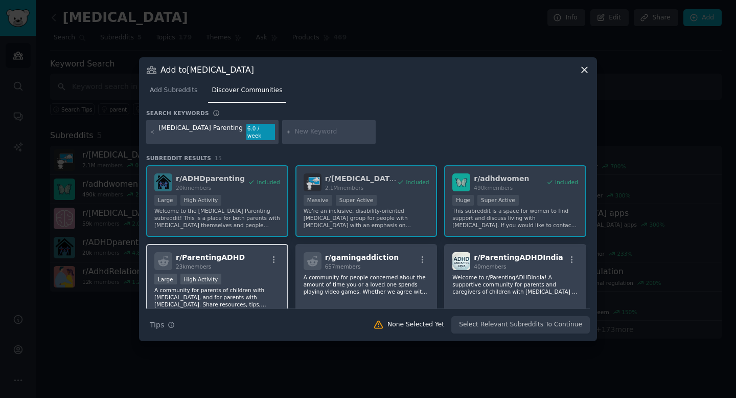
click at [215, 263] on div "23k members" at bounding box center [210, 266] width 69 height 7
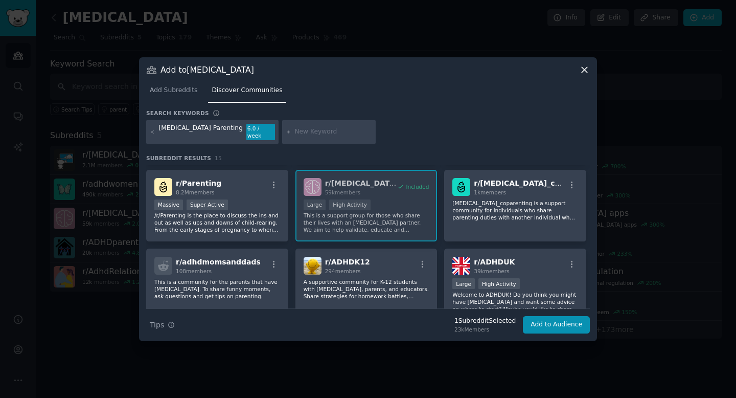
scroll to position [161, 0]
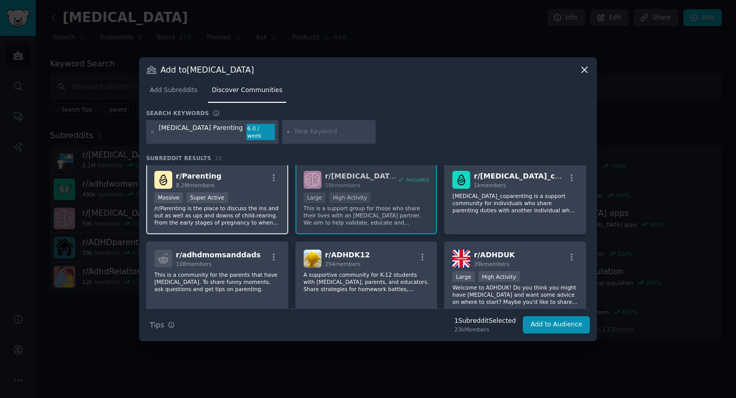
click at [240, 200] on div "Massive Super Active" at bounding box center [217, 198] width 126 height 13
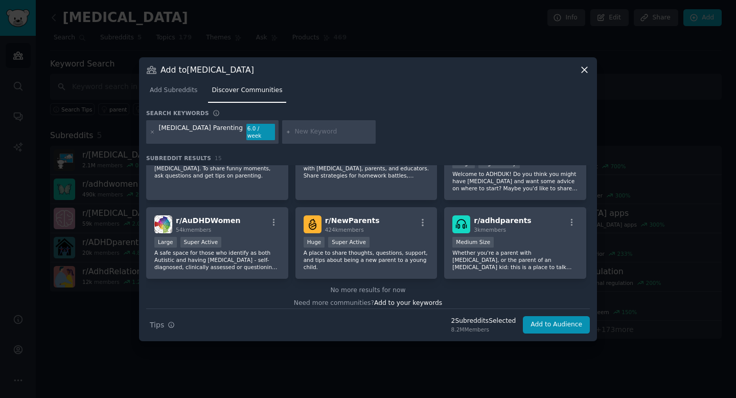
scroll to position [280, 0]
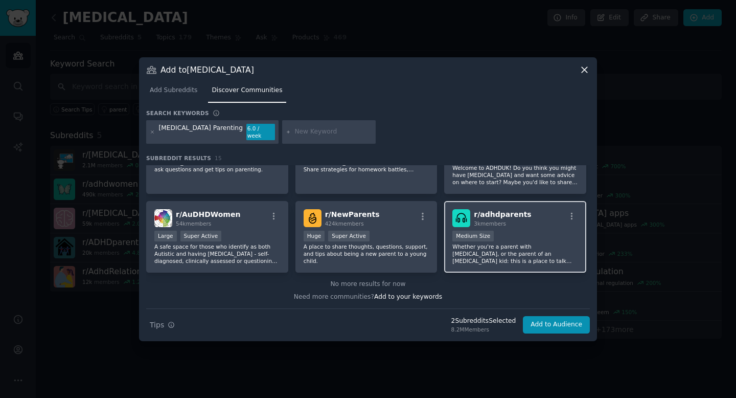
click at [536, 243] on p "Whether you're a parent with [MEDICAL_DATA], or the parent of an [MEDICAL_DATA]…" at bounding box center [516, 253] width 126 height 21
click at [535, 321] on button "Add to Audience" at bounding box center [556, 324] width 67 height 17
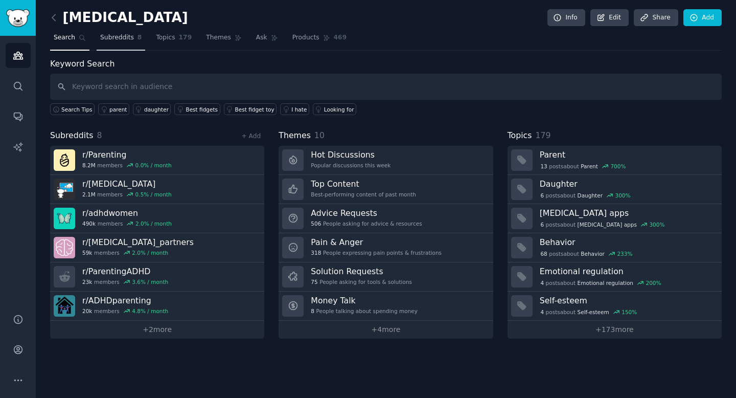
click at [121, 36] on span "Subreddits" at bounding box center [117, 37] width 34 height 9
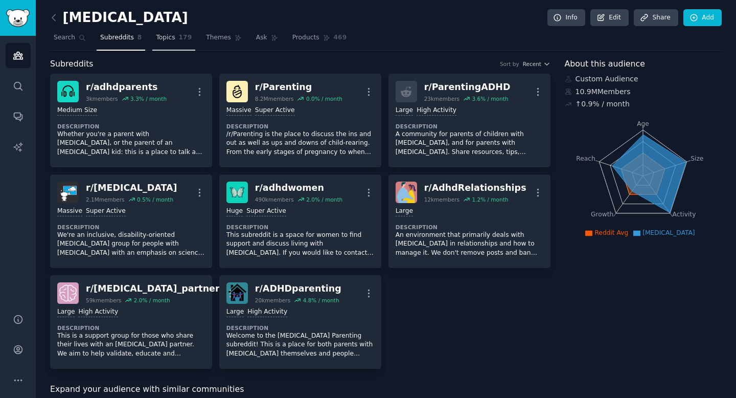
click at [175, 43] on link "Topics 179" at bounding box center [173, 40] width 43 height 21
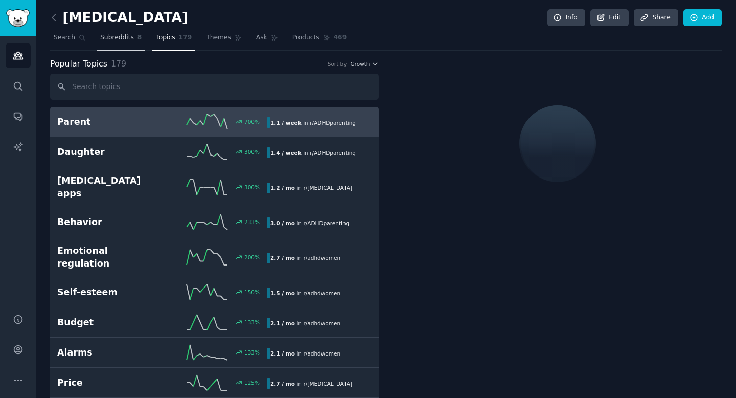
click at [108, 41] on span "Subreddits" at bounding box center [117, 37] width 34 height 9
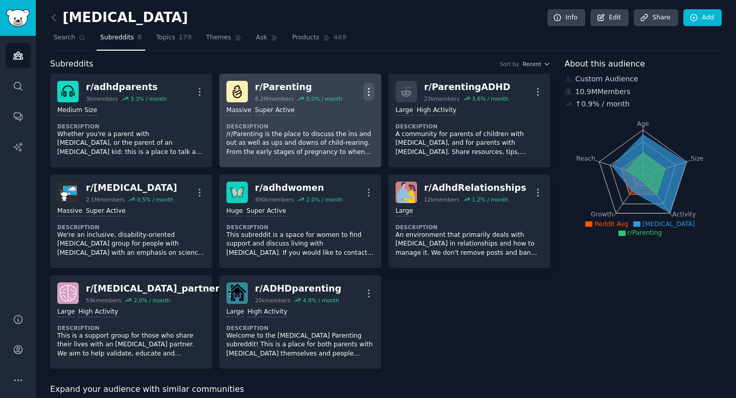
click at [366, 89] on icon "button" at bounding box center [369, 91] width 11 height 11
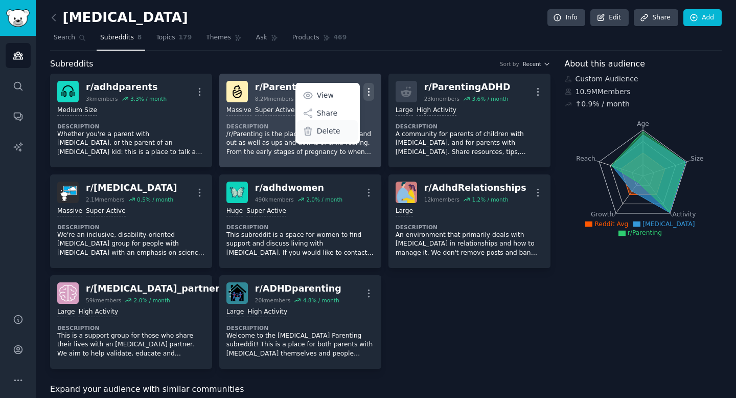
click at [318, 129] on p "Delete" at bounding box center [329, 131] width 24 height 11
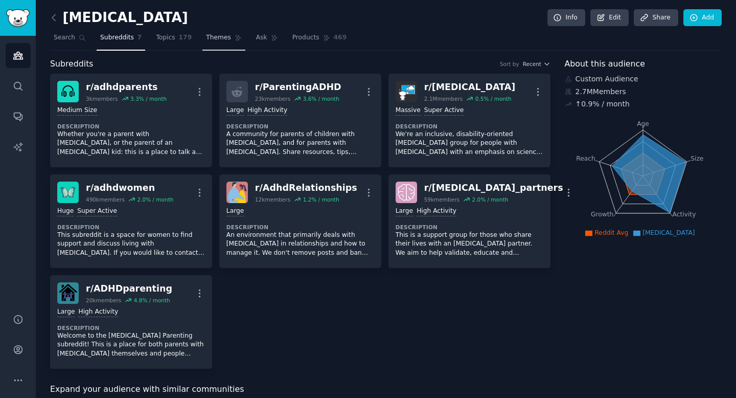
click at [224, 41] on span "Themes" at bounding box center [218, 37] width 25 height 9
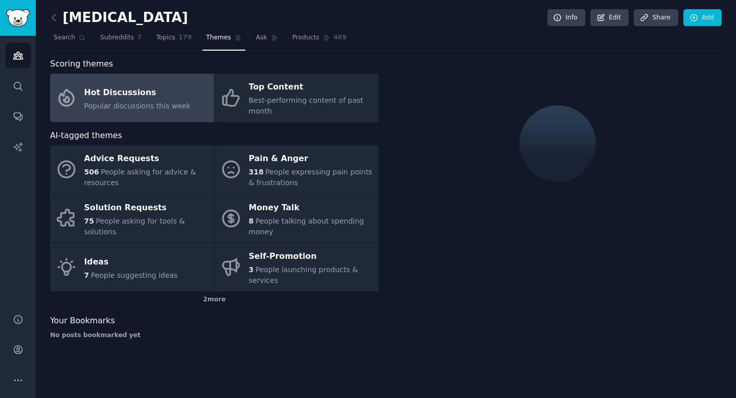
click at [143, 109] on span "Popular discussions this week" at bounding box center [137, 106] width 106 height 8
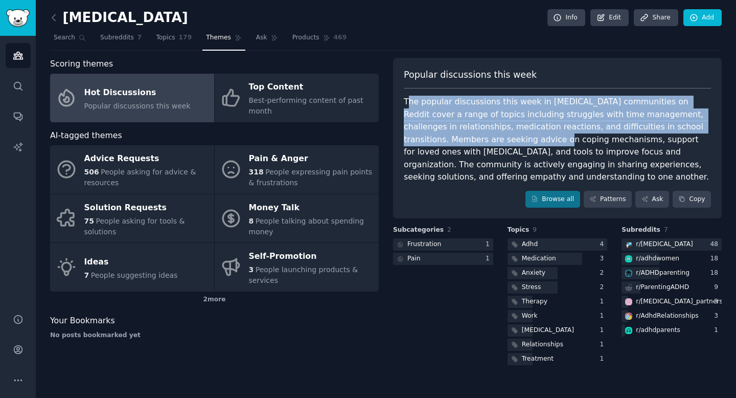
drag, startPoint x: 410, startPoint y: 103, endPoint x: 522, endPoint y: 152, distance: 122.7
click at [520, 151] on div "The popular discussions this week in [MEDICAL_DATA] communities on Reddit cover…" at bounding box center [557, 140] width 307 height 88
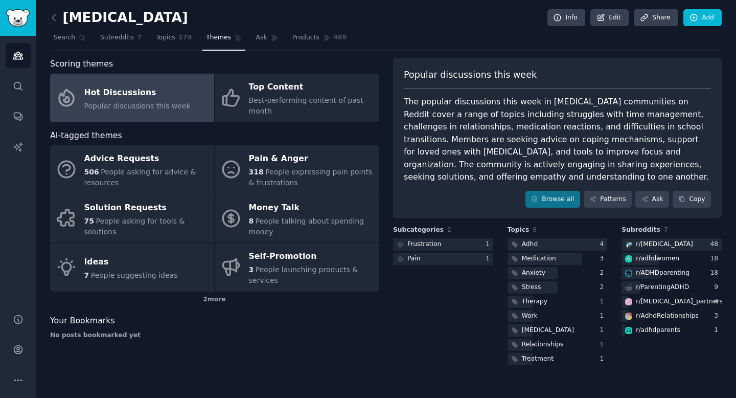
click at [522, 152] on div "The popular discussions this week in [MEDICAL_DATA] communities on Reddit cover…" at bounding box center [557, 140] width 307 height 88
click at [298, 36] on span "Products" at bounding box center [305, 37] width 27 height 9
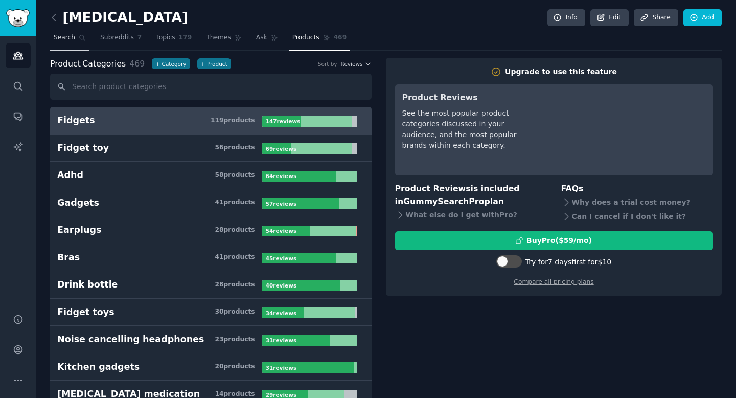
click at [66, 41] on span "Search" at bounding box center [64, 37] width 21 height 9
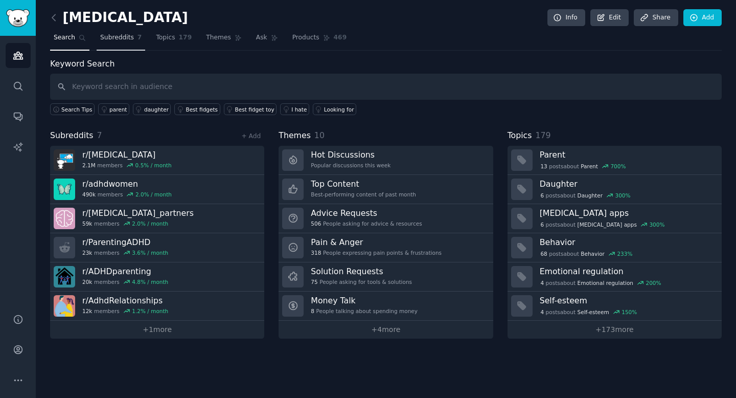
click at [102, 38] on span "Subreddits" at bounding box center [117, 37] width 34 height 9
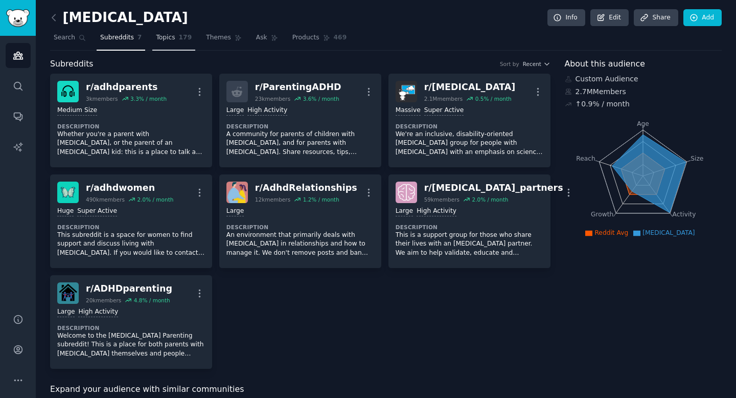
click at [185, 40] on span "179" at bounding box center [185, 37] width 13 height 9
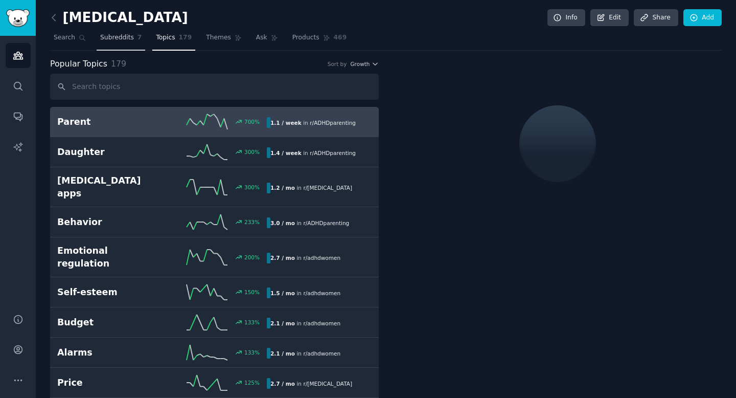
click at [117, 40] on span "Subreddits" at bounding box center [117, 37] width 34 height 9
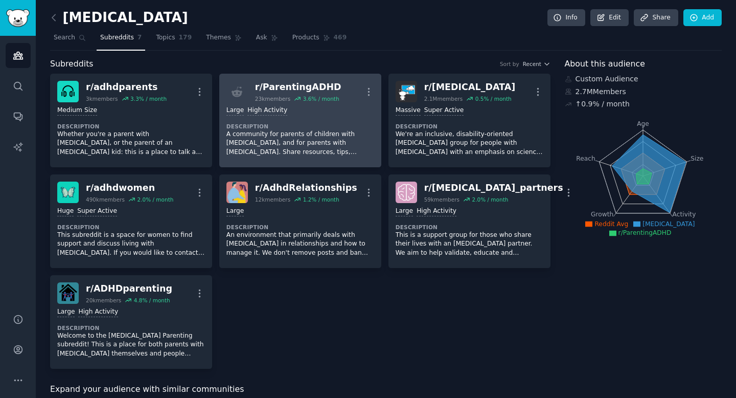
click at [298, 139] on p "A community for parents of children with [MEDICAL_DATA], and for parents with […" at bounding box center [301, 143] width 148 height 27
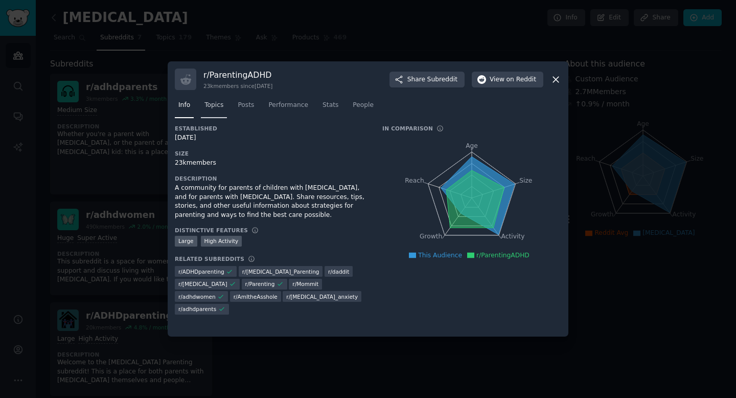
click at [212, 102] on span "Topics" at bounding box center [214, 105] width 19 height 9
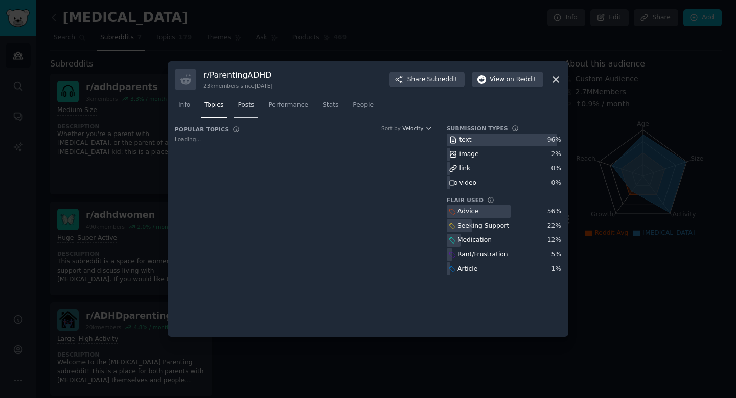
click at [250, 106] on span "Posts" at bounding box center [246, 105] width 16 height 9
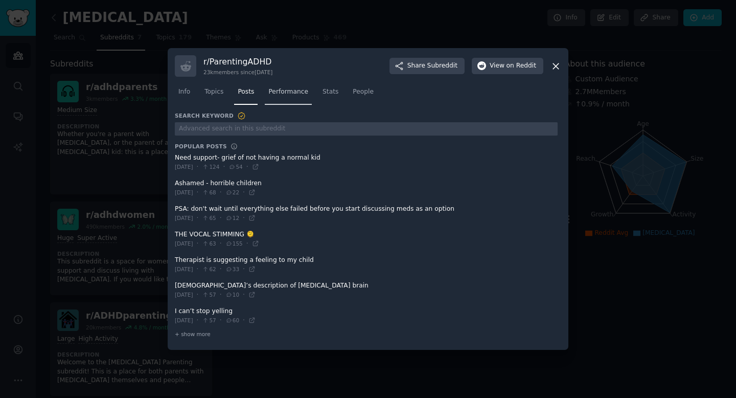
click at [282, 96] on link "Performance" at bounding box center [288, 94] width 47 height 21
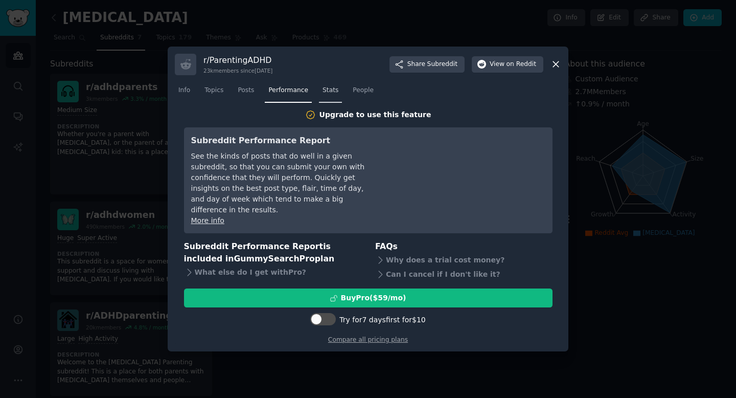
click at [326, 95] on span "Stats" at bounding box center [331, 90] width 16 height 9
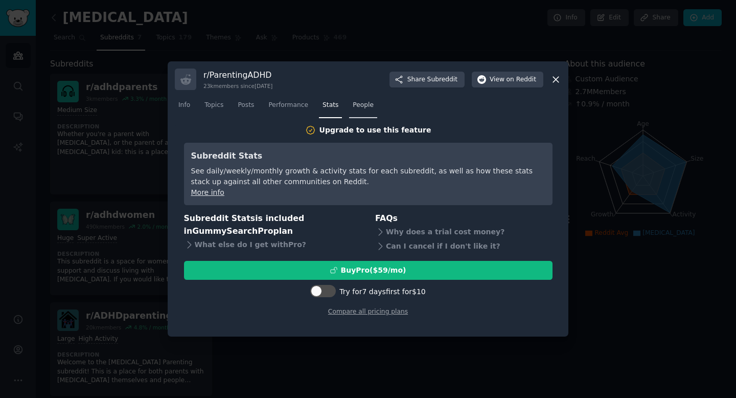
click at [360, 104] on span "People" at bounding box center [363, 105] width 21 height 9
click at [552, 86] on div "r/ ParentingADHD 23k members since [DATE] Share Subreddit View on Reddit" at bounding box center [368, 79] width 387 height 21
click at [555, 80] on icon at bounding box center [556, 79] width 11 height 11
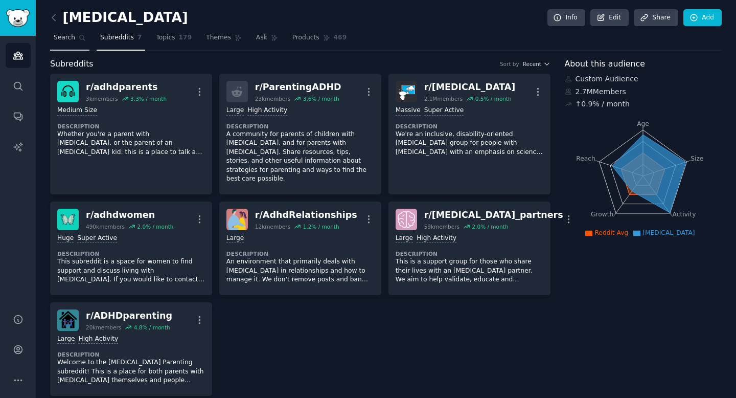
click at [70, 38] on span "Search" at bounding box center [64, 37] width 21 height 9
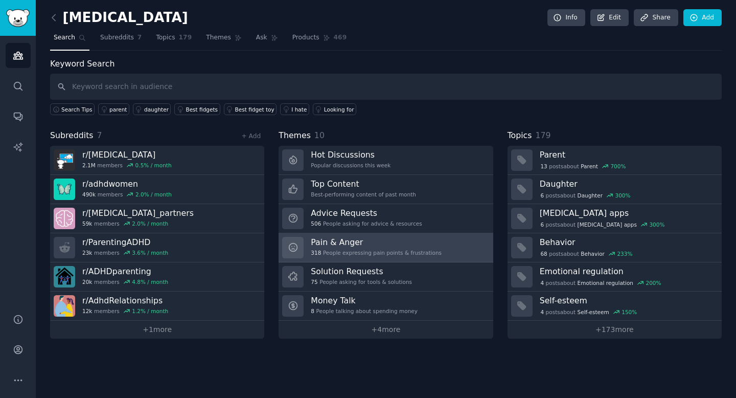
click at [326, 242] on h3 "Pain & Anger" at bounding box center [376, 242] width 131 height 11
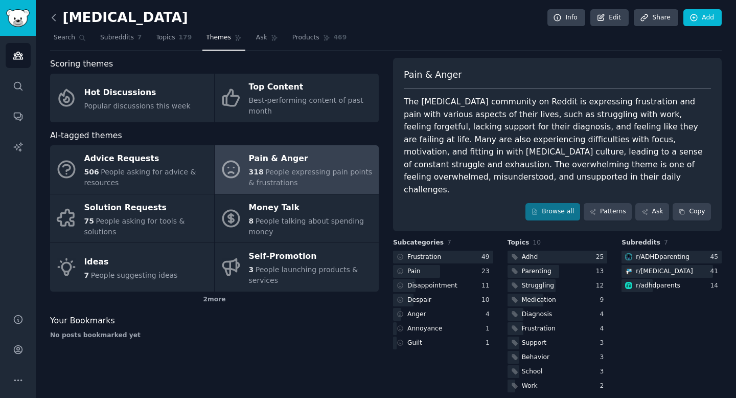
click at [52, 16] on icon at bounding box center [54, 17] width 11 height 11
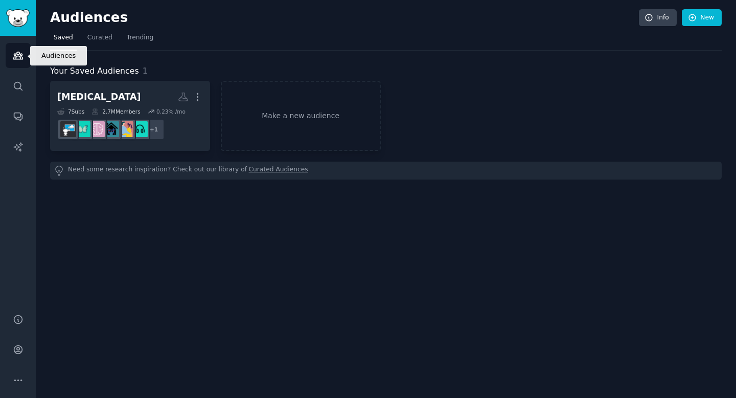
click at [17, 59] on icon "Sidebar" at bounding box center [17, 55] width 9 height 7
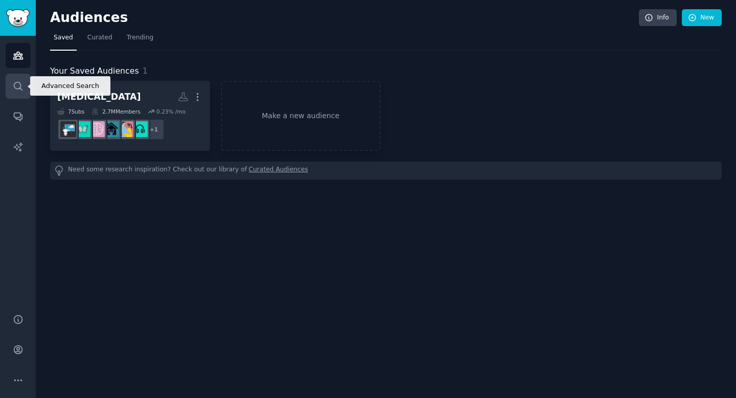
click at [14, 89] on icon "Sidebar" at bounding box center [18, 86] width 11 height 11
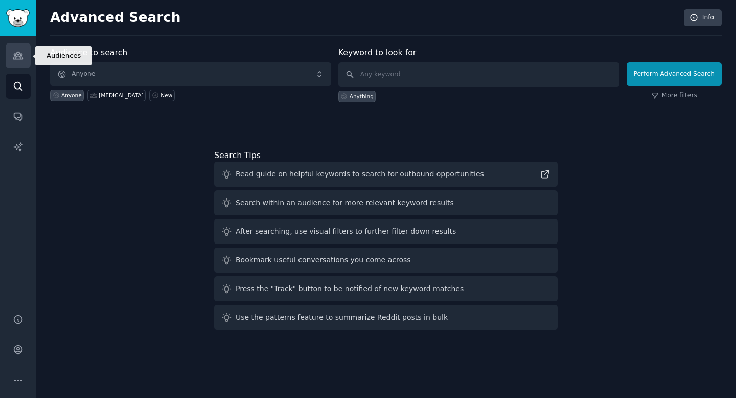
click at [15, 61] on link "Audiences" at bounding box center [18, 55] width 25 height 25
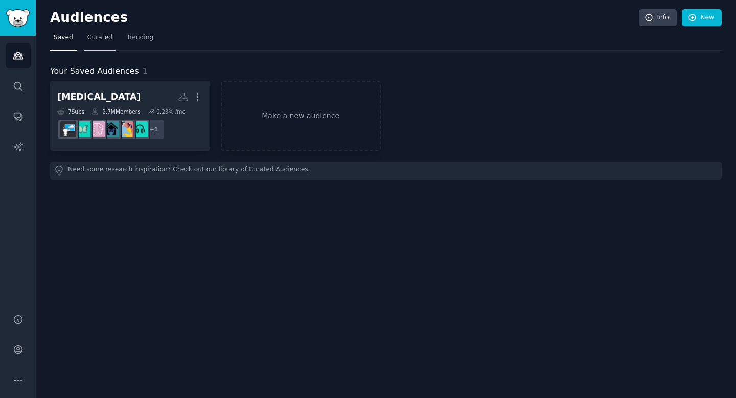
click at [93, 43] on link "Curated" at bounding box center [100, 40] width 32 height 21
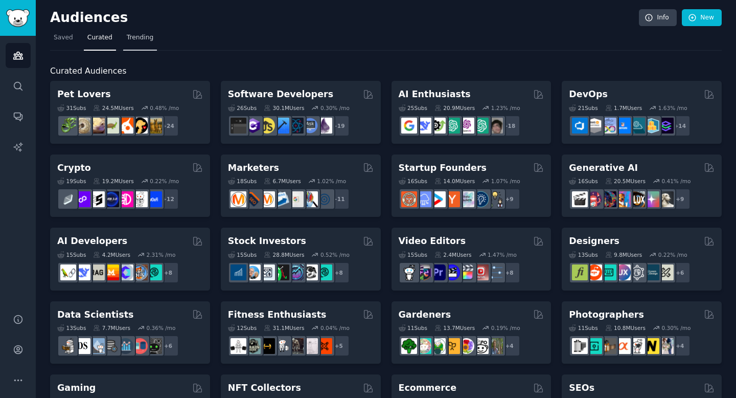
click at [135, 39] on span "Trending" at bounding box center [140, 37] width 27 height 9
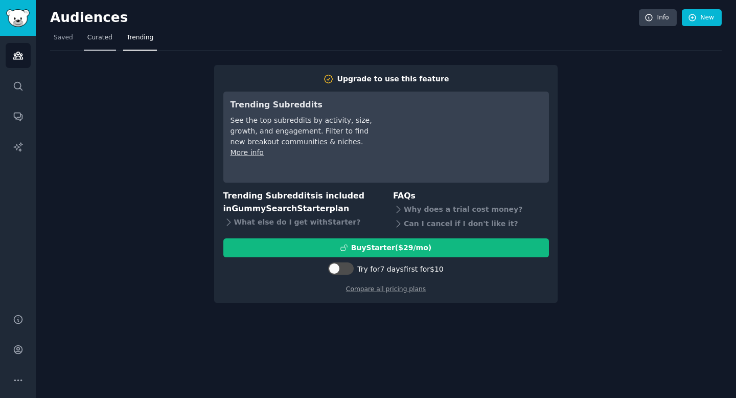
click at [94, 39] on span "Curated" at bounding box center [99, 37] width 25 height 9
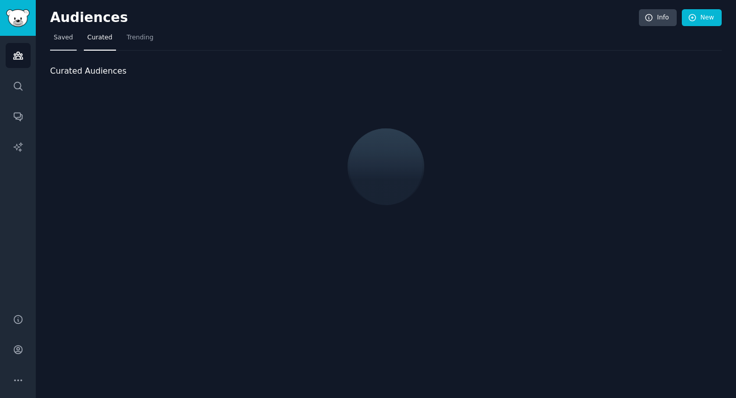
click at [71, 39] on span "Saved" at bounding box center [63, 37] width 19 height 9
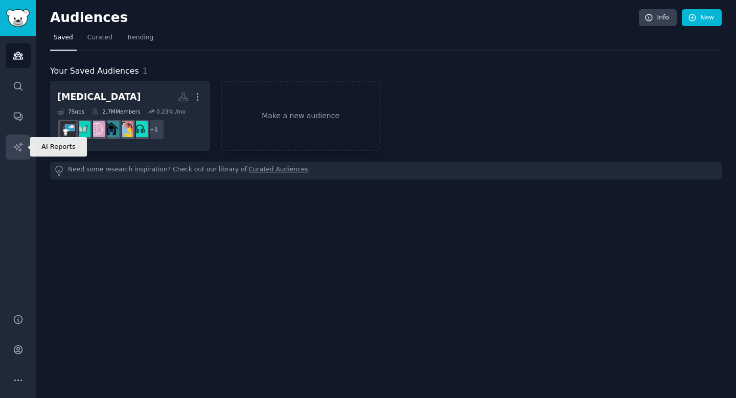
click at [18, 147] on icon "Sidebar" at bounding box center [18, 147] width 11 height 11
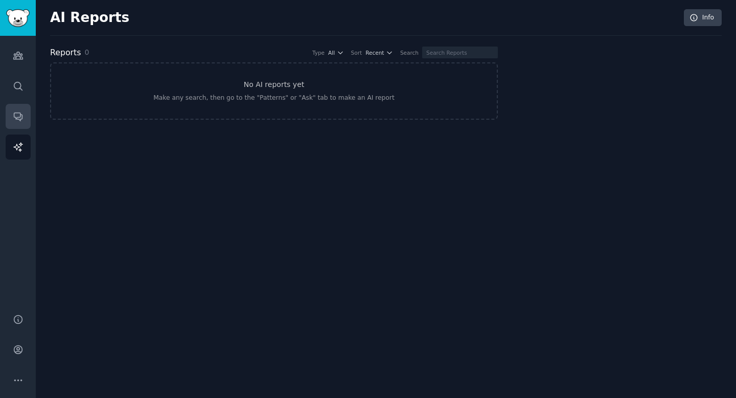
click at [11, 109] on link "Conversations" at bounding box center [18, 116] width 25 height 25
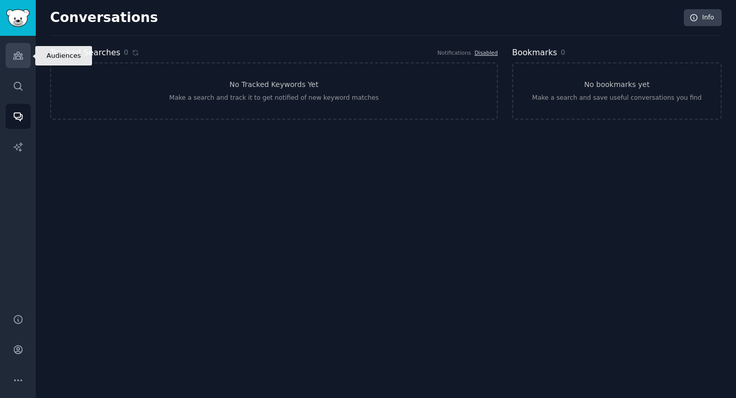
click at [13, 48] on link "Audiences" at bounding box center [18, 55] width 25 height 25
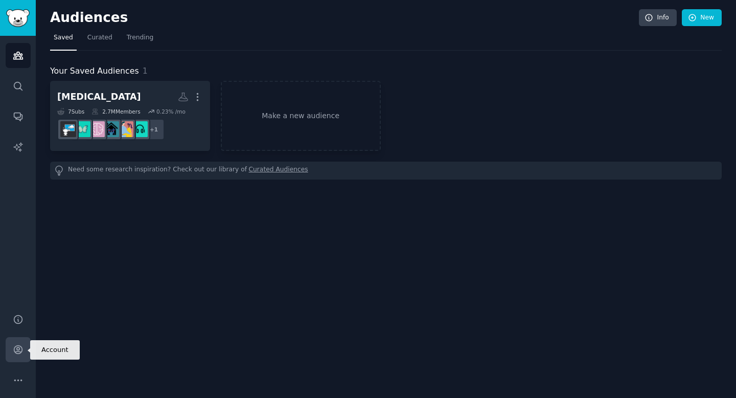
click at [14, 348] on icon "Sidebar" at bounding box center [18, 350] width 8 height 8
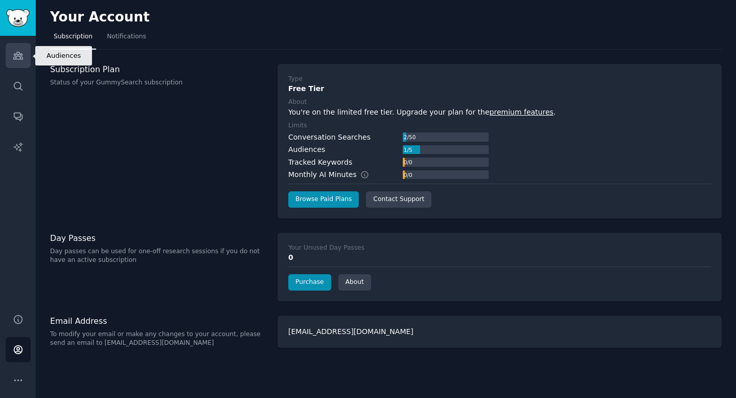
click at [13, 52] on icon "Sidebar" at bounding box center [18, 55] width 11 height 11
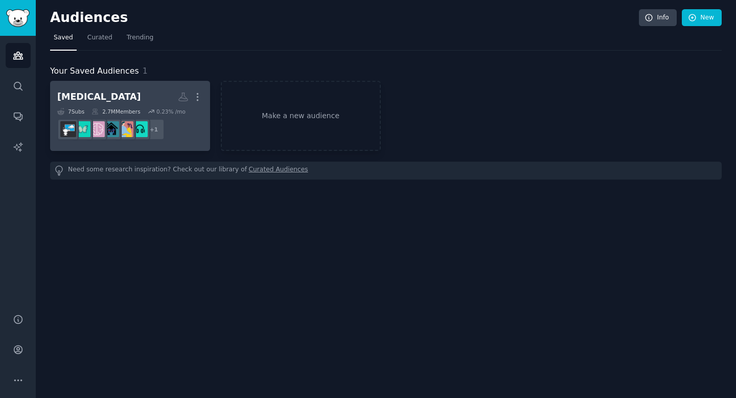
click at [115, 111] on div "2.7M Members" at bounding box center [116, 111] width 49 height 7
